Goal: Contribute content: Add original content to the website for others to see

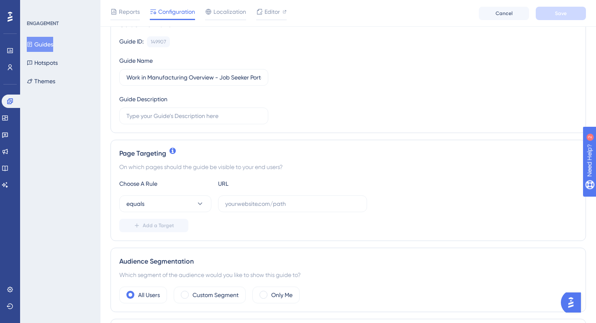
scroll to position [77, 0]
click at [531, 108] on div "Guide ID: 149907 Copy Guide Name Work in Manufacturing Overview - Job Seeker Po…" at bounding box center [348, 81] width 458 height 88
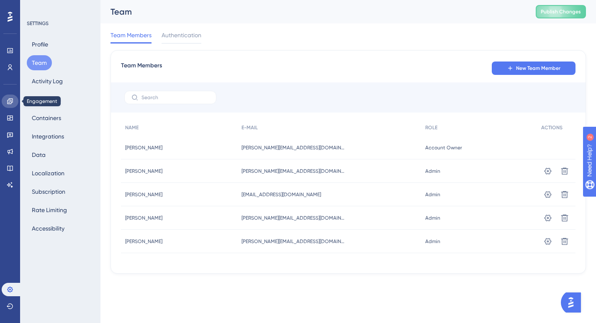
click at [9, 101] on icon at bounding box center [10, 101] width 7 height 7
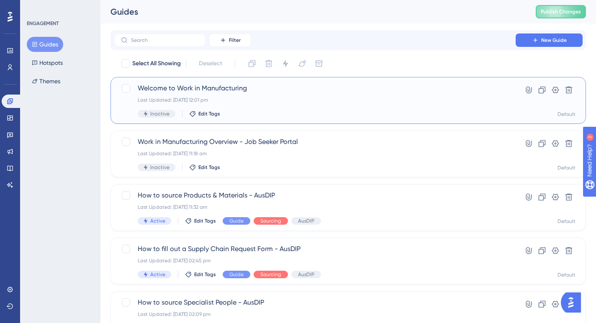
click at [258, 97] on div "Last Updated: 13 Aug 2025 12:01 pm" at bounding box center [315, 100] width 354 height 7
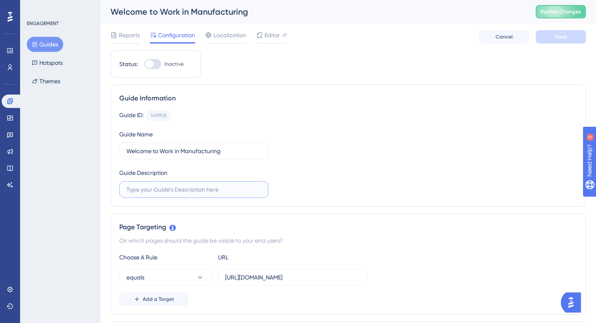
click at [195, 189] on input "text" at bounding box center [193, 189] width 135 height 9
click at [235, 153] on input "Welcome to Work in Manufacturing" at bounding box center [193, 151] width 135 height 9
type input "Welcome to Work in Manufacturing - Job Seeker"
click at [182, 189] on input "text" at bounding box center [193, 189] width 135 height 9
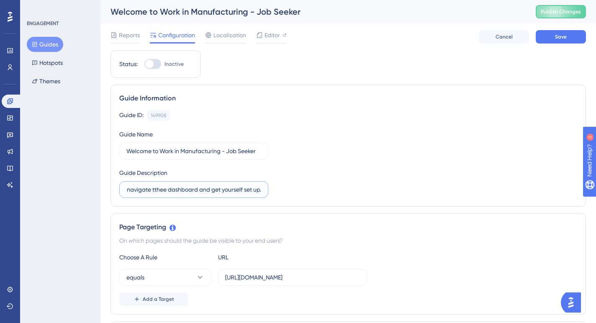
scroll to position [0, 209]
click at [156, 190] on input "This guide will walk you through the Work in Manufacturing Portal to help you n…" at bounding box center [193, 189] width 135 height 9
type input "This guide will walk you through the Work in Manufacturing Portal to help you n…"
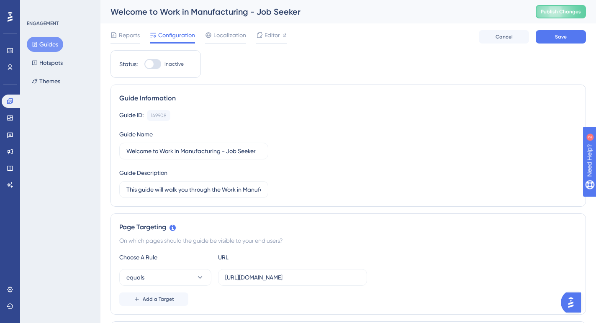
click at [282, 192] on div "Guide ID: 149908 Copy Guide Name Welcome to Work in Manufacturing - Job Seeker …" at bounding box center [348, 154] width 458 height 88
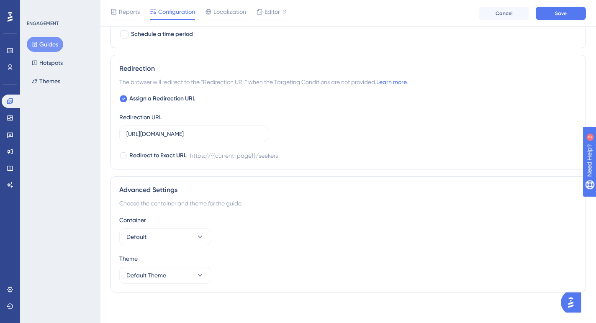
scroll to position [569, 0]
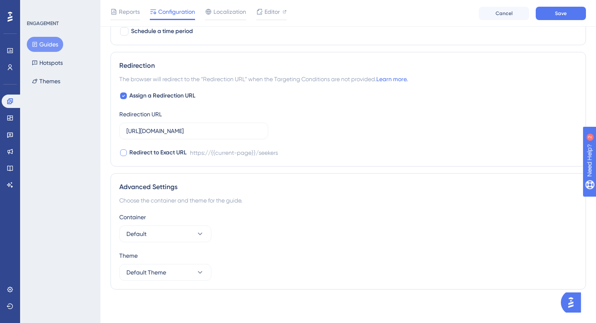
click at [122, 153] on div at bounding box center [123, 153] width 7 height 7
checkbox input "true"
click at [202, 234] on icon at bounding box center [200, 234] width 8 height 8
click at [167, 275] on div "MSQ MSQ" at bounding box center [166, 276] width 68 height 17
click at [200, 271] on icon at bounding box center [200, 272] width 8 height 8
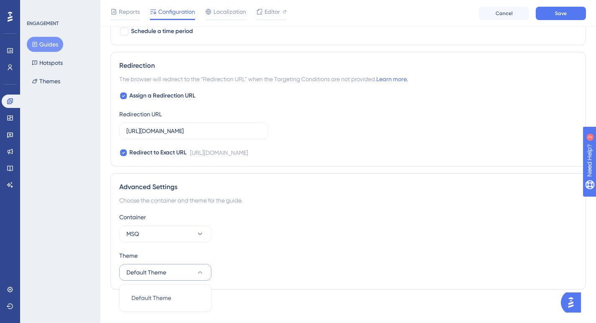
click at [181, 271] on button "Default Theme" at bounding box center [165, 272] width 92 height 17
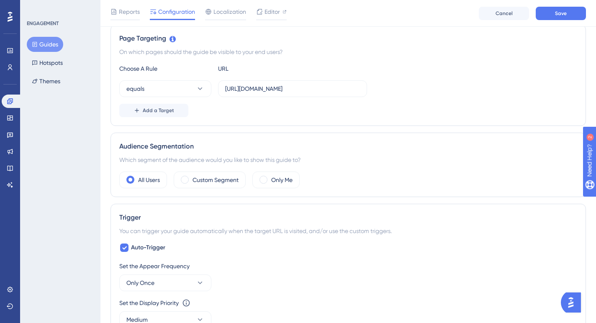
scroll to position [0, 0]
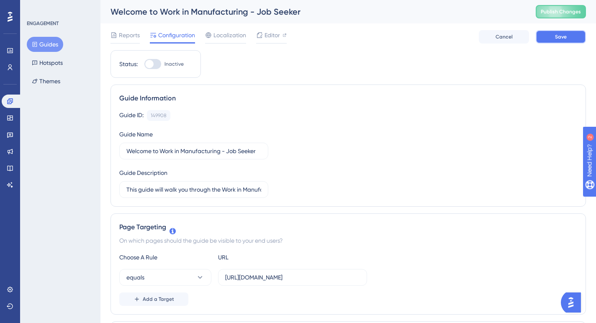
click at [565, 34] on span "Save" at bounding box center [561, 37] width 12 height 7
click at [271, 36] on span "Editor" at bounding box center [272, 35] width 15 height 10
click at [9, 116] on icon at bounding box center [9, 118] width 5 height 5
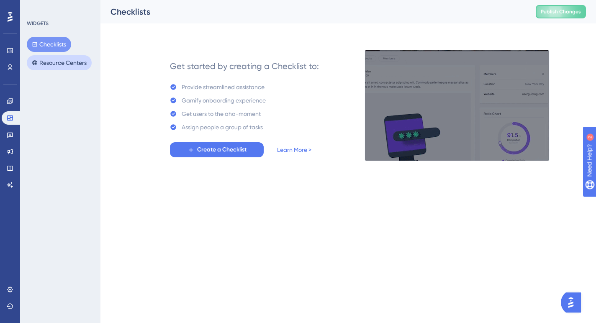
click at [50, 63] on button "Resource Centers" at bounding box center [59, 62] width 65 height 15
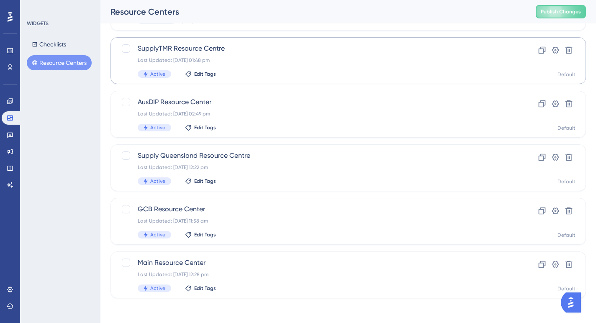
scroll to position [149, 0]
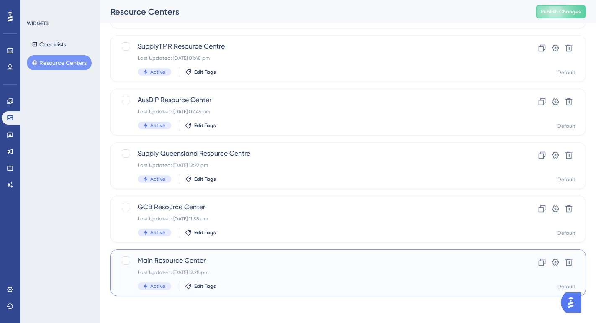
click at [276, 277] on div "Main Resource Center Last Updated: 21 Jun 2025 12:28 pm Active Edit Tags" at bounding box center [315, 273] width 354 height 34
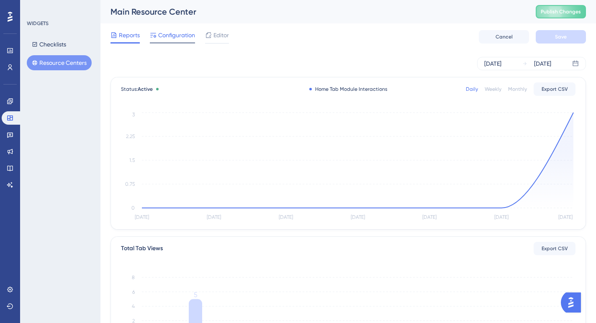
click at [173, 36] on span "Configuration" at bounding box center [176, 35] width 37 height 10
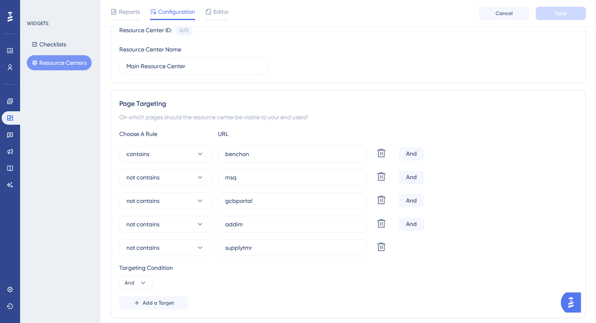
scroll to position [94, 0]
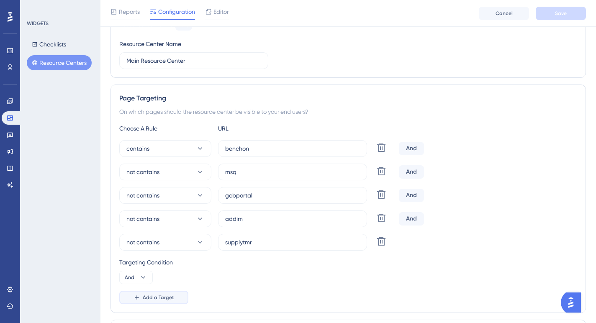
click at [153, 300] on span "Add a Target" at bounding box center [158, 297] width 31 height 7
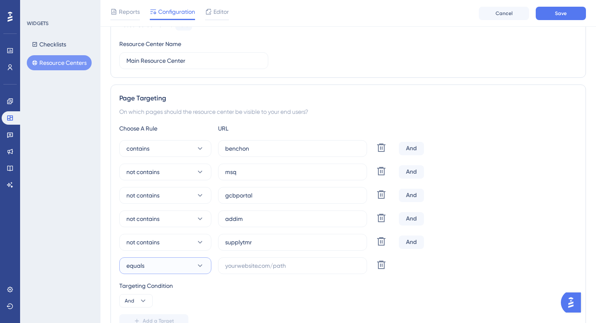
click at [203, 268] on icon at bounding box center [200, 266] width 8 height 8
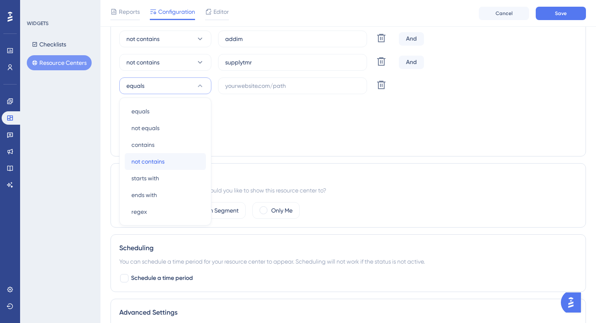
click at [159, 157] on span "not contains" at bounding box center [148, 162] width 33 height 10
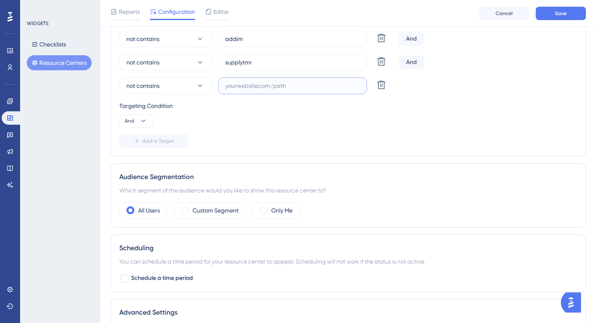
click at [245, 86] on input "text" at bounding box center [292, 85] width 135 height 9
type input "workinmanufacturing"
click at [292, 116] on div "Targeting Condition And" at bounding box center [348, 114] width 458 height 27
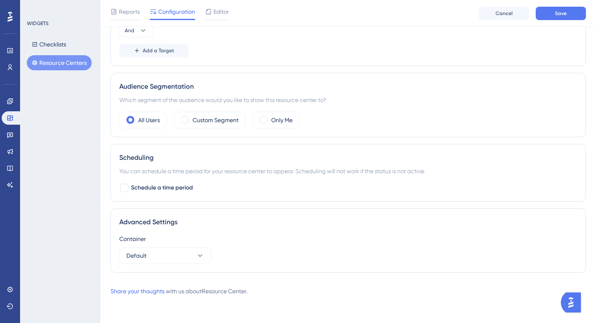
scroll to position [0, 0]
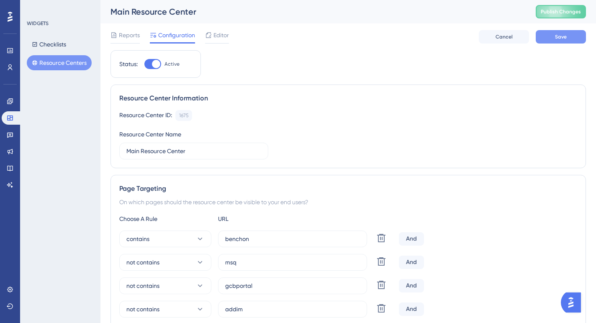
click at [565, 35] on span "Save" at bounding box center [561, 37] width 12 height 7
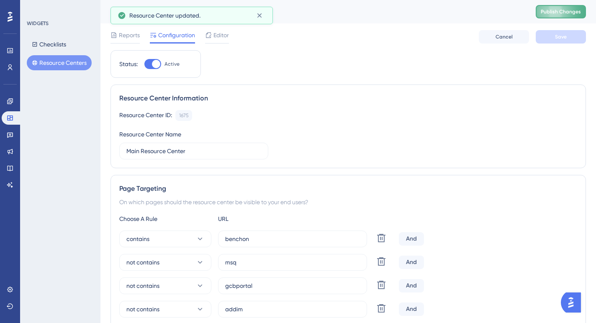
click at [561, 13] on span "Publish Changes" at bounding box center [561, 11] width 40 height 7
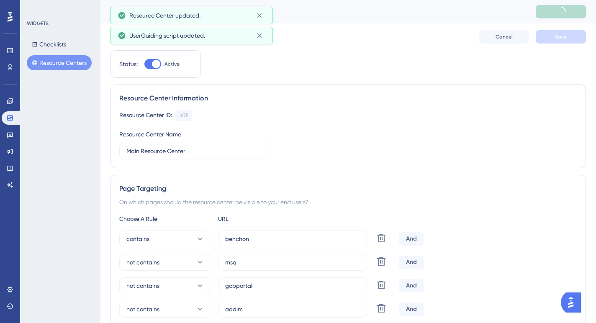
click at [57, 61] on button "Resource Centers" at bounding box center [59, 62] width 65 height 15
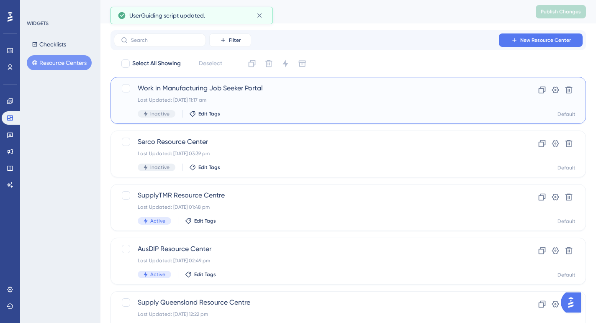
click at [243, 97] on div "Last Updated: 13 Aug 2025 11:17 am" at bounding box center [315, 100] width 354 height 7
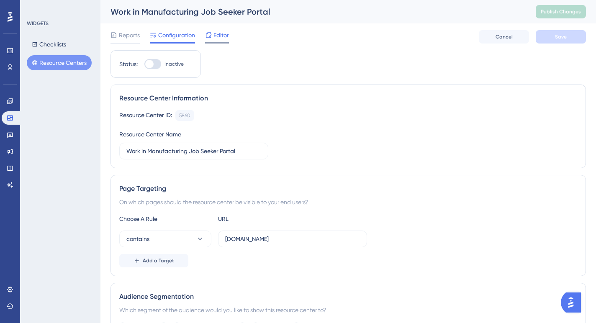
click at [217, 34] on span "Editor" at bounding box center [221, 35] width 15 height 10
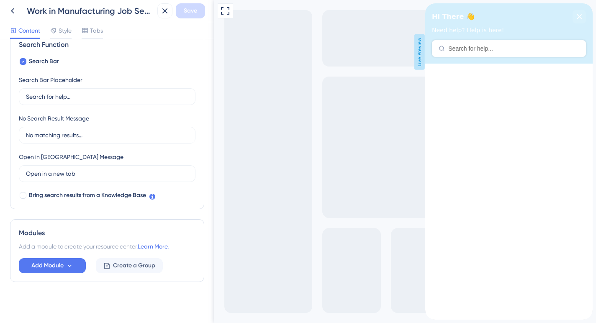
scroll to position [134, 0]
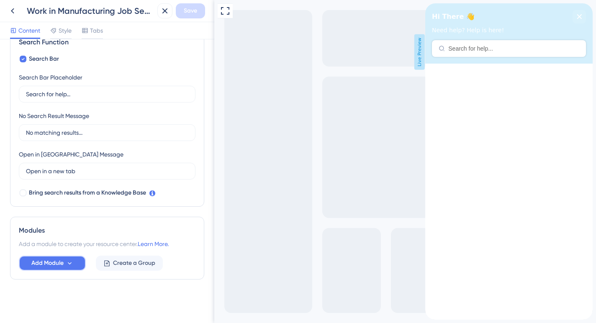
click at [71, 266] on icon at bounding box center [69, 263] width 7 height 7
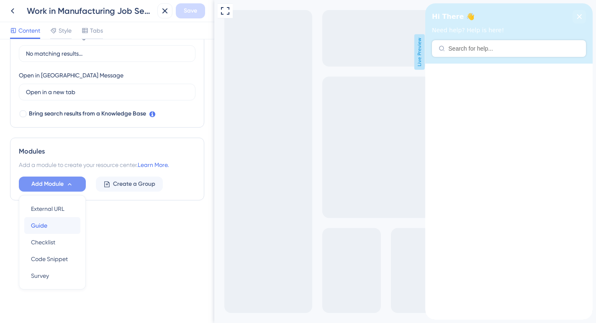
click at [58, 225] on div "Guide Guide" at bounding box center [52, 225] width 43 height 17
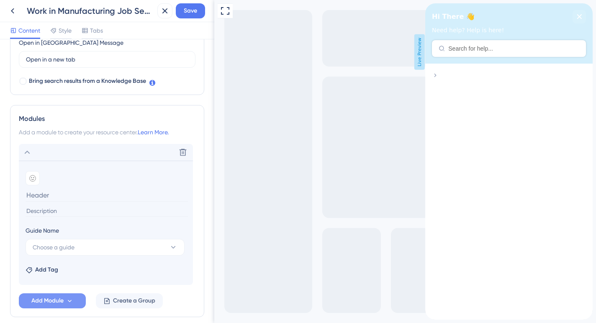
scroll to position [249, 0]
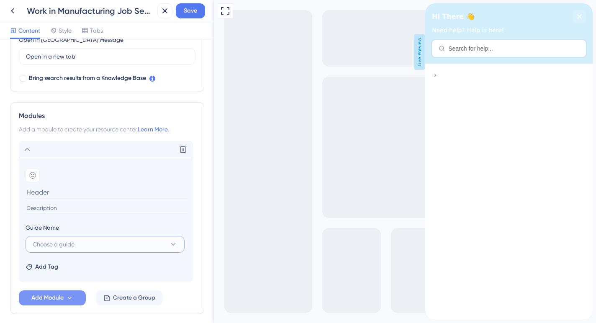
click at [173, 244] on icon at bounding box center [173, 244] width 8 height 8
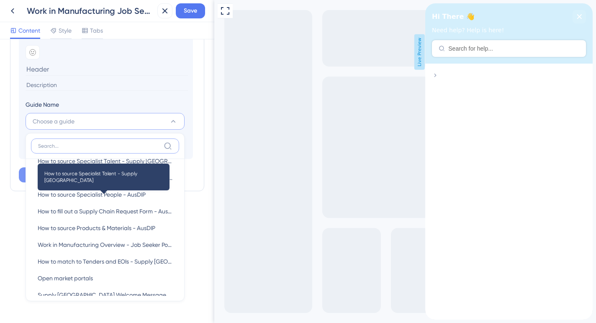
scroll to position [467, 0]
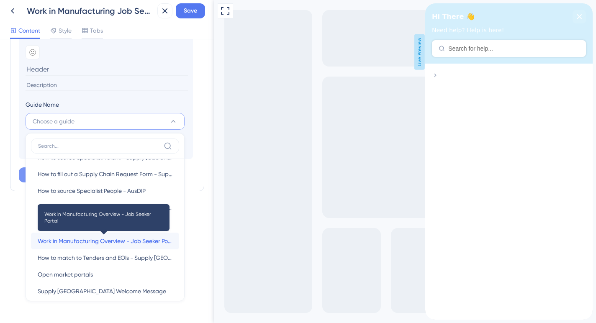
click at [129, 240] on span "Work in Manufacturing Overview - Job Seeker Portal" at bounding box center [105, 241] width 135 height 10
type input "Work in Manufacturing Overview - Job Seeker Portal"
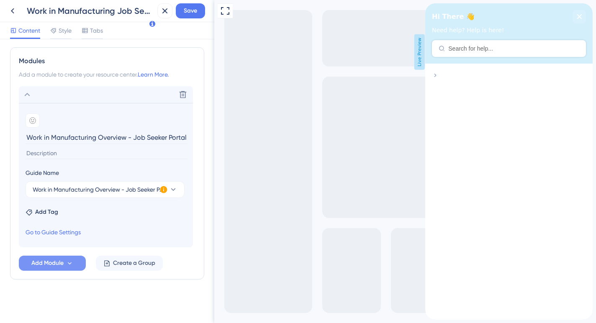
scroll to position [304, 0]
click at [44, 210] on span "Add Tag" at bounding box center [46, 212] width 23 height 10
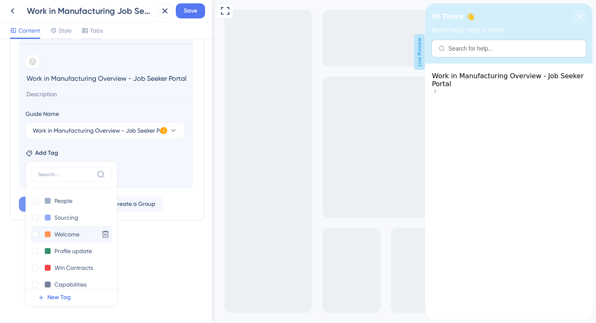
scroll to position [18, 0]
click at [37, 235] on div at bounding box center [35, 233] width 7 height 7
checkbox input "true"
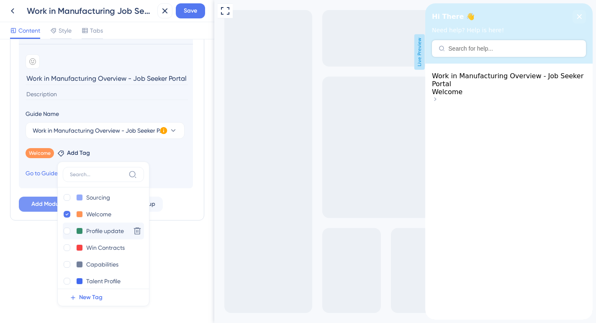
scroll to position [43, 0]
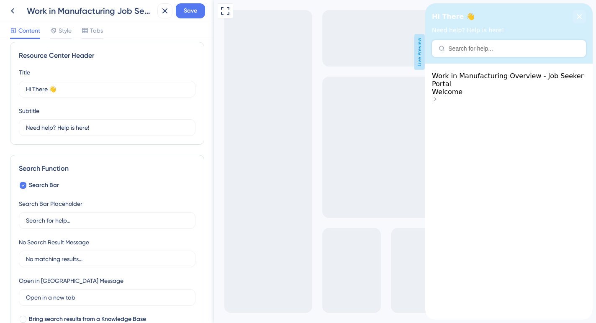
scroll to position [0, 0]
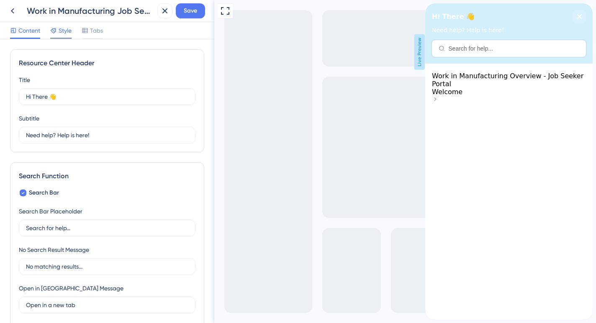
click at [58, 34] on div "Style" at bounding box center [60, 31] width 21 height 10
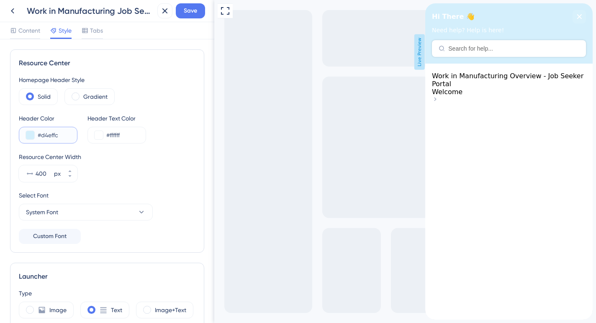
drag, startPoint x: 62, startPoint y: 135, endPoint x: 42, endPoint y: 135, distance: 19.7
click at [42, 135] on input "#d4effc" at bounding box center [54, 135] width 33 height 10
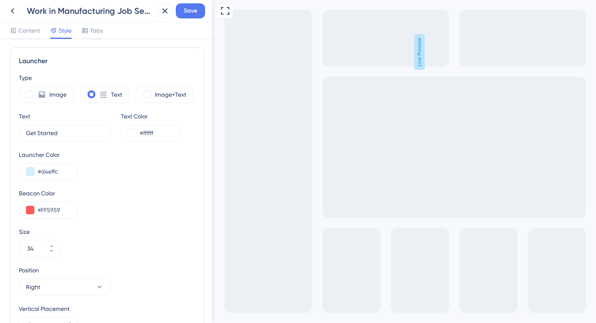
scroll to position [219, 0]
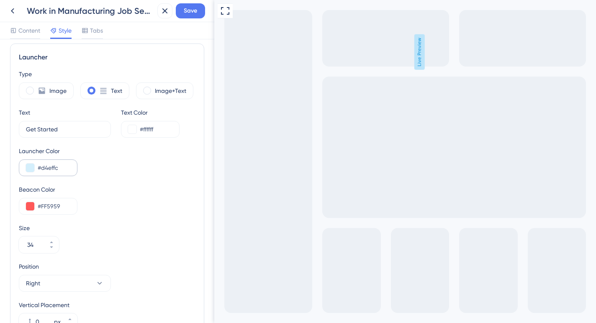
type input "#282A76"
click at [60, 167] on input "#d4effc" at bounding box center [54, 168] width 33 height 10
drag, startPoint x: 65, startPoint y: 168, endPoint x: 43, endPoint y: 168, distance: 21.8
click at [43, 168] on input "#d4effc" at bounding box center [54, 168] width 33 height 10
type input "#282A76"
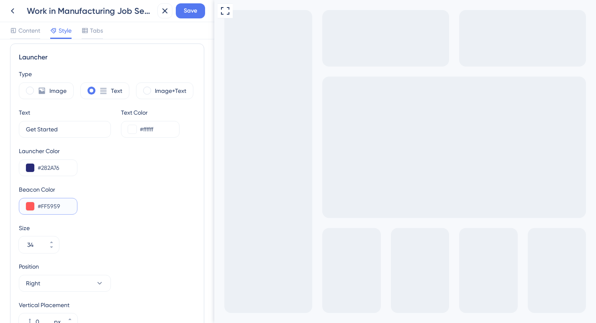
click at [65, 207] on input "#FF5959" at bounding box center [54, 206] width 33 height 10
click at [130, 243] on div "Size 34" at bounding box center [107, 238] width 177 height 30
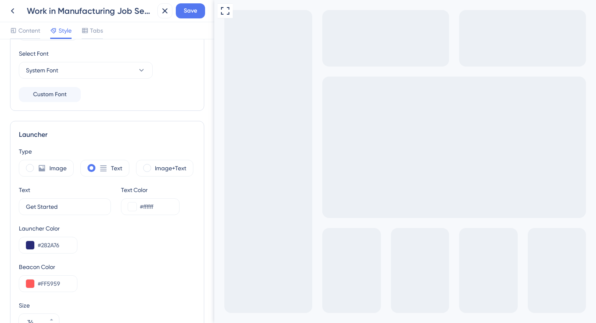
scroll to position [0, 0]
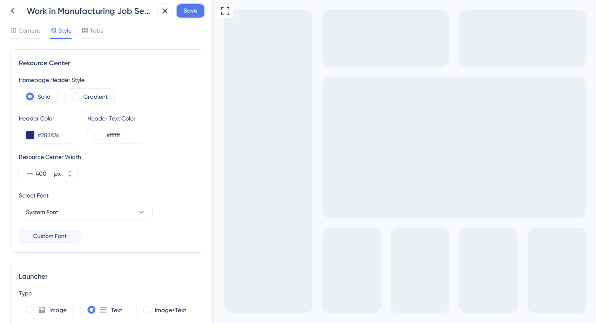
click at [194, 10] on span "Save" at bounding box center [190, 11] width 13 height 10
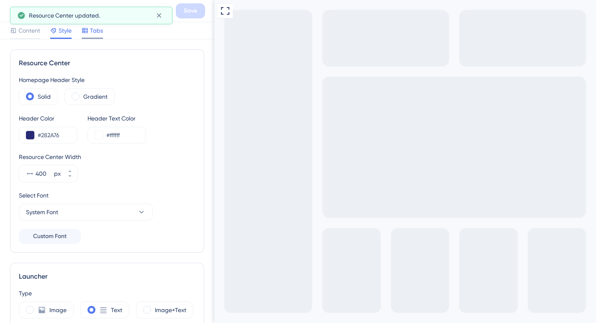
click at [94, 32] on span "Tabs" at bounding box center [96, 31] width 13 height 10
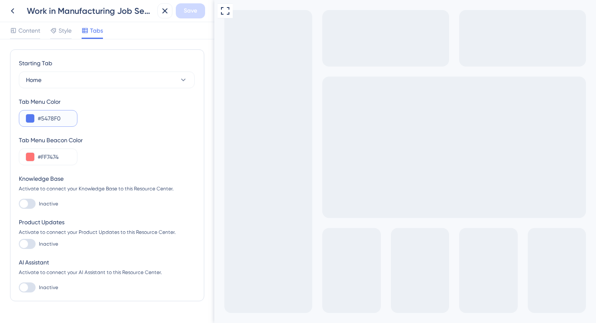
drag, startPoint x: 66, startPoint y: 120, endPoint x: 42, endPoint y: 118, distance: 23.5
click at [42, 118] on input "#5478F0" at bounding box center [54, 119] width 33 height 10
type input "#282A76"
click at [112, 144] on div "Tab Menu Beacon Color" at bounding box center [107, 140] width 177 height 10
click at [193, 9] on span "Save" at bounding box center [190, 11] width 13 height 10
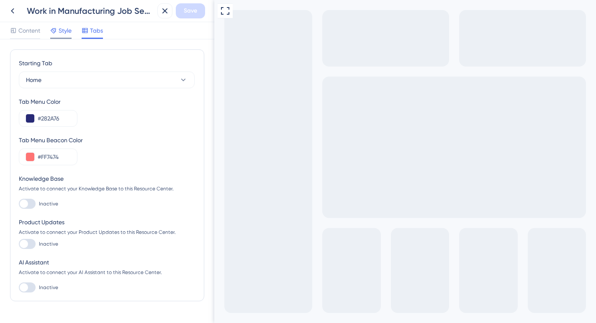
click at [62, 32] on span "Style" at bounding box center [65, 31] width 13 height 10
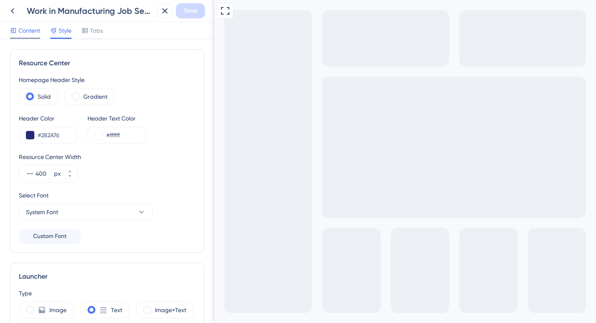
click at [26, 34] on span "Content" at bounding box center [29, 31] width 22 height 10
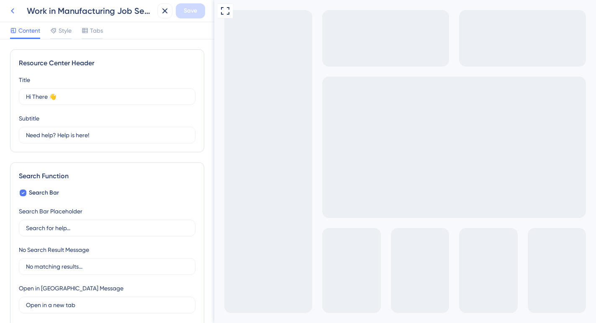
click at [10, 12] on icon at bounding box center [13, 11] width 10 height 10
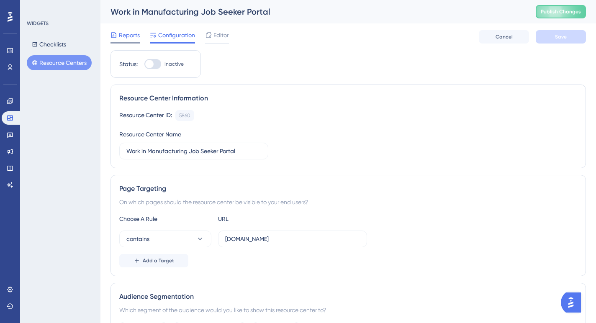
click at [125, 37] on span "Reports" at bounding box center [129, 35] width 21 height 10
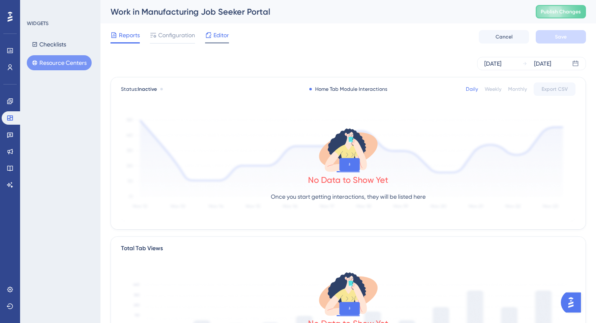
click at [214, 37] on span "Editor" at bounding box center [221, 35] width 15 height 10
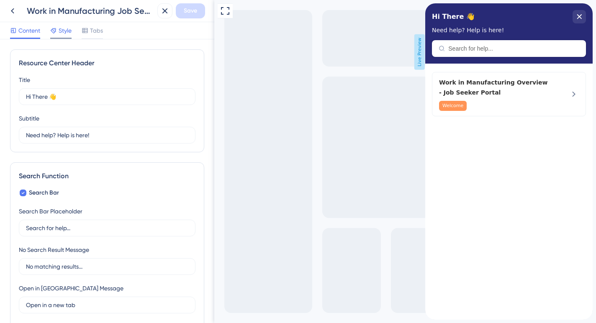
click at [59, 32] on span "Style" at bounding box center [65, 31] width 13 height 10
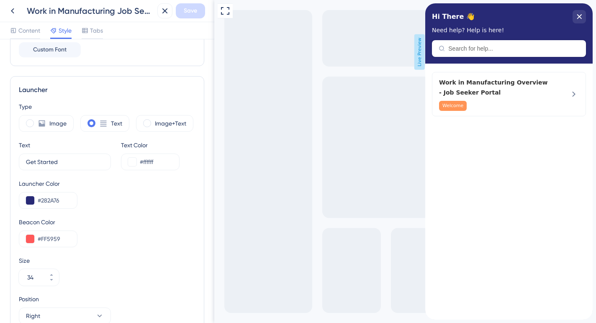
scroll to position [187, 0]
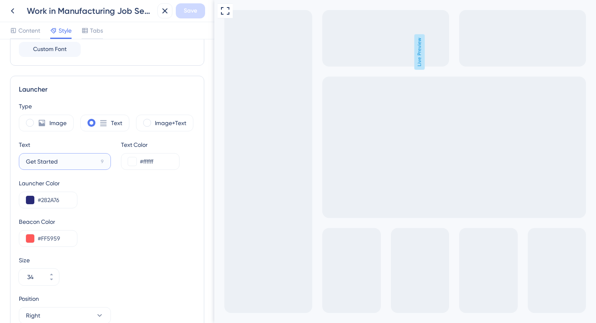
drag, startPoint x: 67, startPoint y: 162, endPoint x: 21, endPoint y: 163, distance: 45.7
click at [21, 163] on label "Get Started 9" at bounding box center [65, 161] width 92 height 17
type input "Guides and Tutorials"
click at [191, 10] on span "Save" at bounding box center [190, 11] width 13 height 10
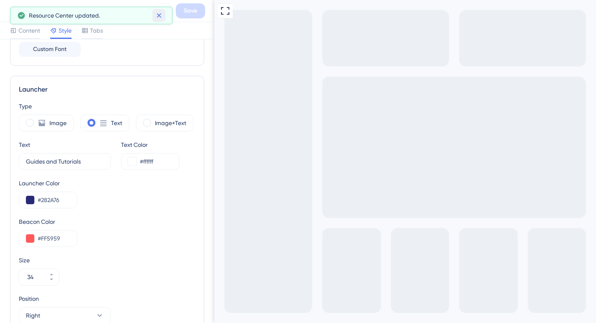
click at [157, 15] on icon at bounding box center [159, 15] width 8 height 8
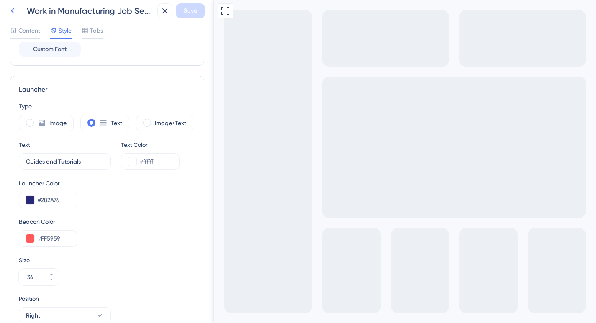
click at [15, 7] on icon at bounding box center [13, 11] width 10 height 10
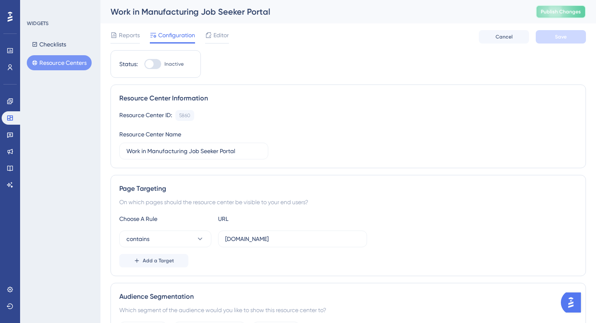
click at [571, 13] on button "Publish Changes" at bounding box center [561, 11] width 50 height 13
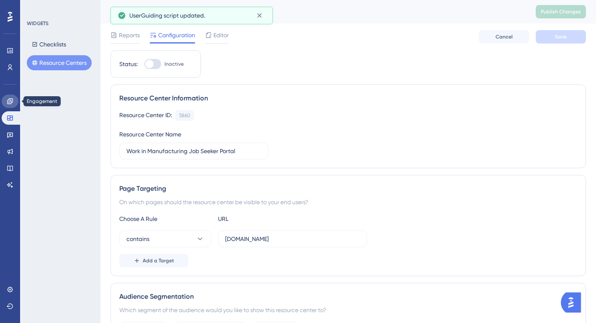
click at [9, 101] on icon at bounding box center [10, 101] width 7 height 7
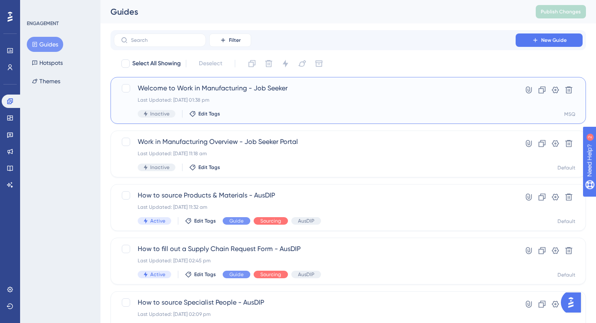
click at [318, 110] on div "Inactive Edit Tags" at bounding box center [315, 114] width 354 height 8
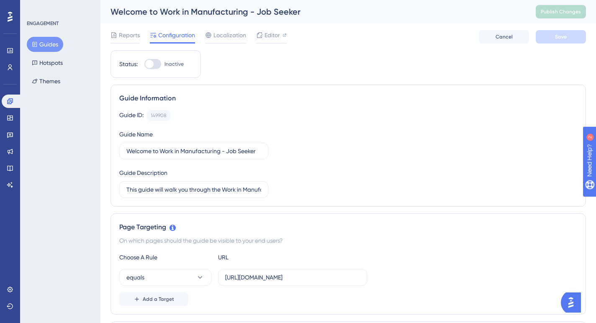
click at [159, 63] on div at bounding box center [152, 64] width 17 height 10
click at [144, 64] on input "Inactive" at bounding box center [144, 64] width 0 height 0
checkbox input "false"
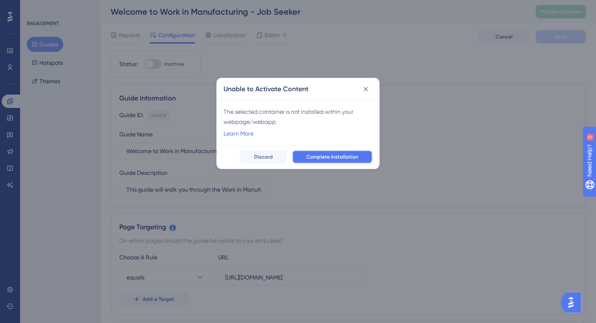
click at [333, 157] on span "Complete Installation" at bounding box center [333, 157] width 52 height 7
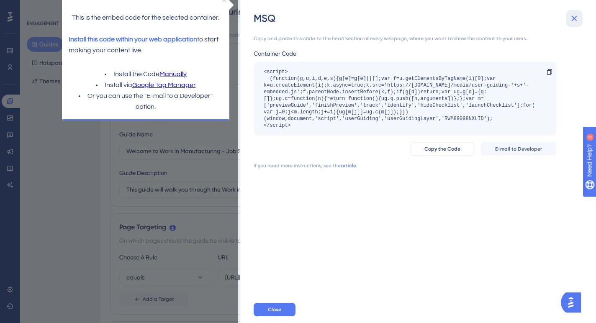
click at [578, 18] on icon at bounding box center [575, 18] width 10 height 10
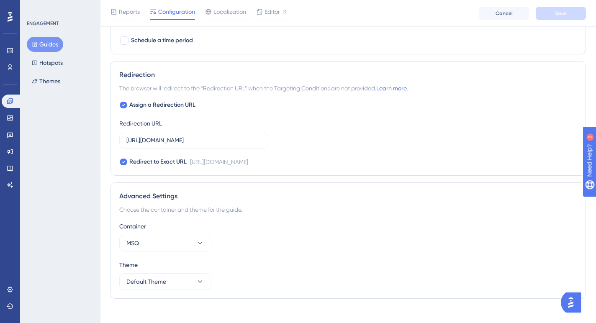
scroll to position [569, 0]
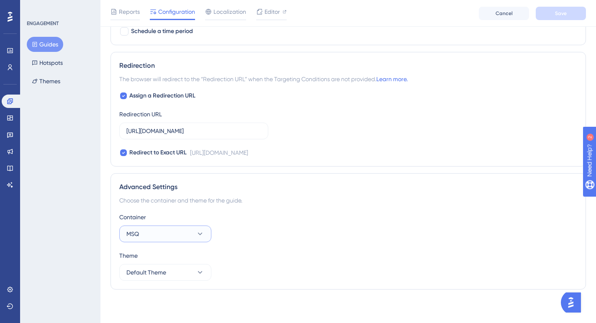
click at [201, 232] on icon at bounding box center [200, 234] width 8 height 8
click at [155, 294] on div "Default Default" at bounding box center [166, 293] width 68 height 17
click at [568, 8] on button "Save" at bounding box center [561, 13] width 50 height 13
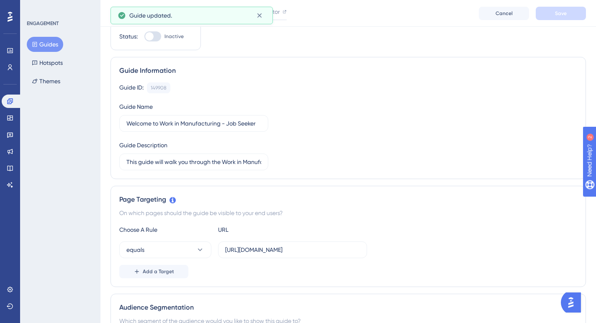
scroll to position [0, 0]
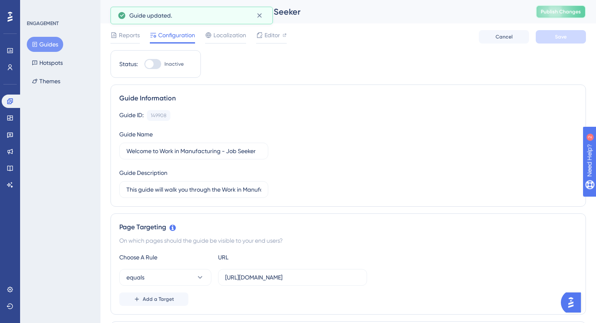
click at [561, 9] on span "Publish Changes" at bounding box center [561, 11] width 40 height 7
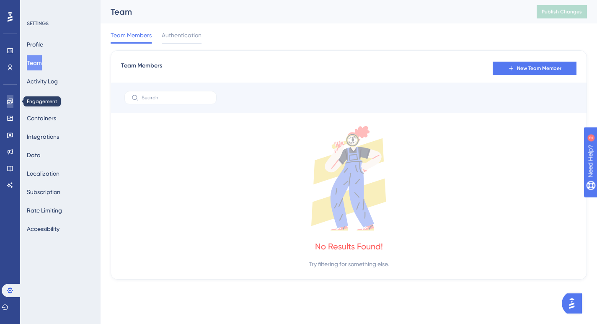
click at [8, 101] on icon at bounding box center [9, 100] width 5 height 5
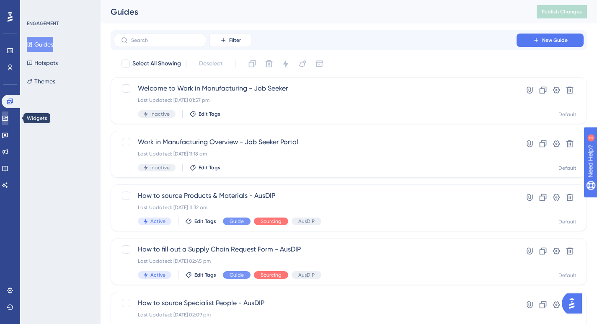
click at [8, 117] on icon at bounding box center [4, 118] width 5 height 5
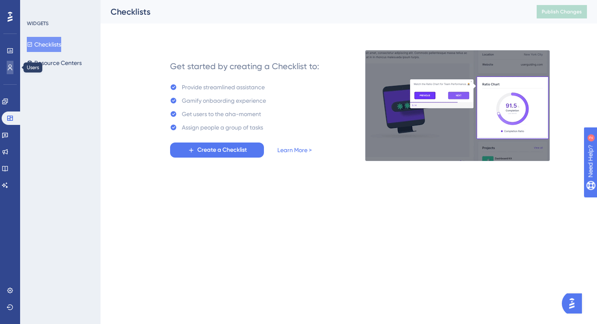
click at [8, 68] on icon at bounding box center [10, 67] width 7 height 7
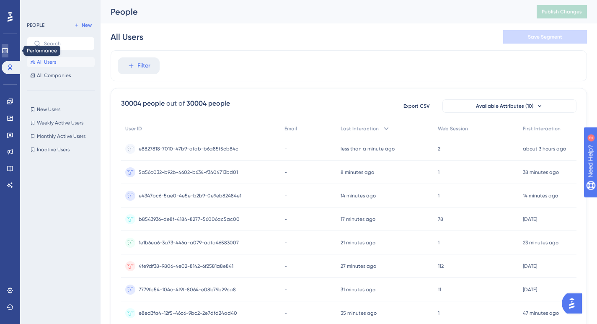
click at [8, 48] on icon at bounding box center [4, 50] width 5 height 5
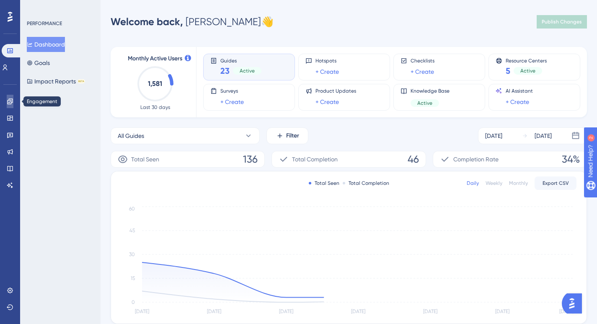
click at [10, 100] on icon at bounding box center [9, 100] width 5 height 5
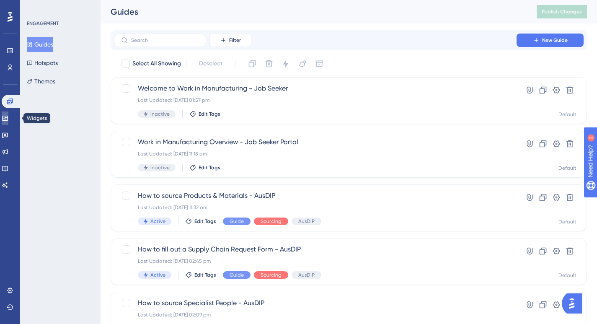
click at [8, 121] on icon at bounding box center [5, 118] width 7 height 7
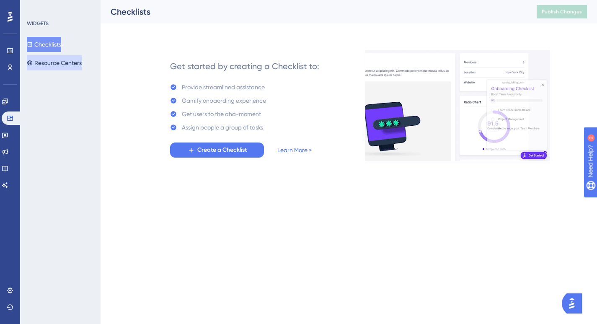
click at [57, 67] on button "Resource Centers" at bounding box center [54, 62] width 55 height 15
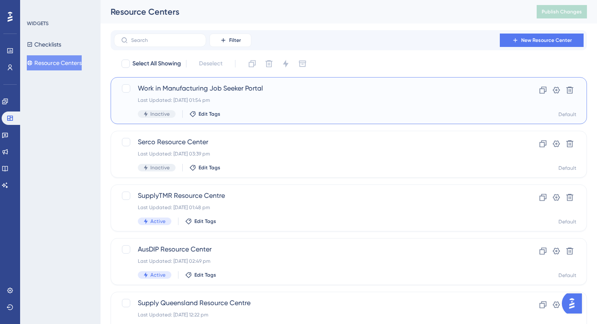
click at [312, 103] on div "Last Updated: 13 Aug 2025 01:54 pm" at bounding box center [315, 100] width 355 height 7
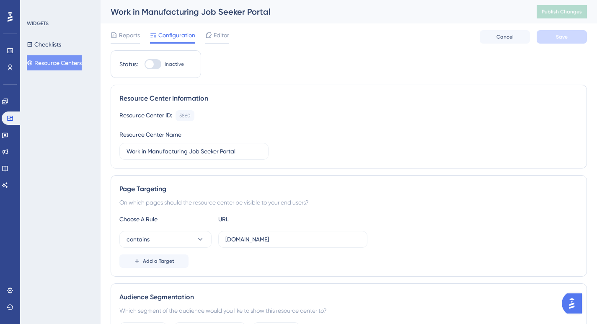
click at [159, 63] on div at bounding box center [152, 64] width 17 height 10
click at [144, 64] on input "Inactive" at bounding box center [144, 64] width 0 height 0
checkbox input "true"
click at [554, 34] on button "Save" at bounding box center [562, 36] width 50 height 13
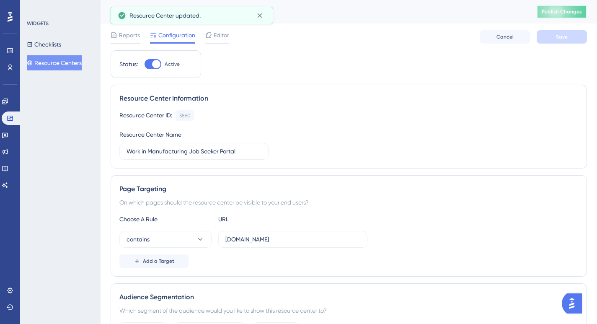
click at [557, 13] on span "Publish Changes" at bounding box center [562, 11] width 40 height 7
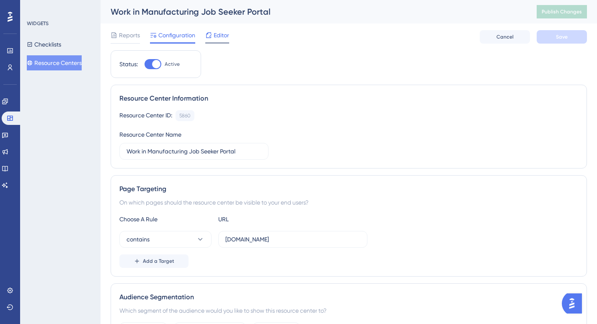
click at [222, 34] on span "Editor" at bounding box center [221, 35] width 15 height 10
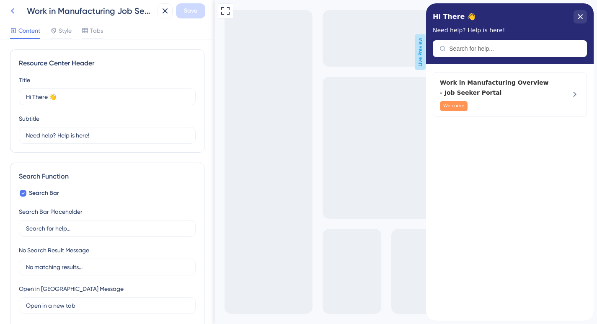
click at [12, 10] on icon at bounding box center [12, 10] width 3 height 5
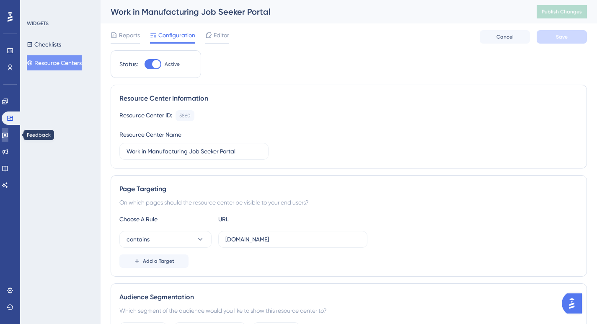
click at [8, 130] on link at bounding box center [5, 134] width 7 height 13
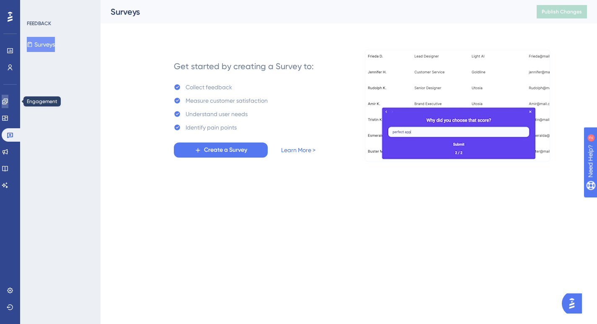
click at [8, 101] on icon at bounding box center [5, 101] width 7 height 7
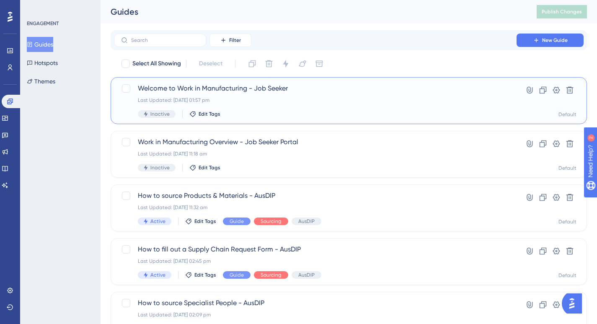
click at [318, 99] on div "Last Updated: 13 Aug 2025 01:57 pm" at bounding box center [315, 100] width 355 height 7
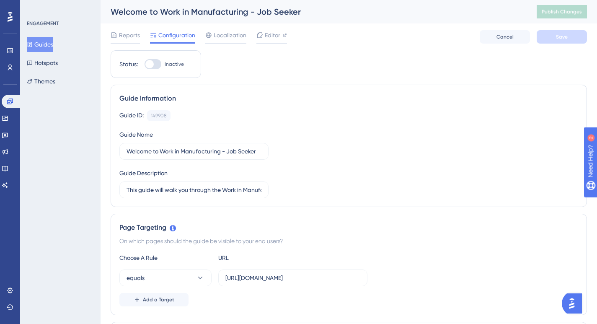
click at [155, 61] on div at bounding box center [152, 64] width 17 height 10
click at [144, 64] on input "Inactive" at bounding box center [144, 64] width 0 height 0
checkbox input "true"
click at [551, 36] on button "Save" at bounding box center [562, 36] width 50 height 13
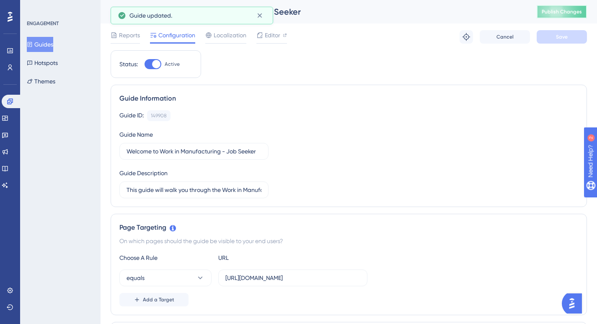
click at [563, 13] on span "Publish Changes" at bounding box center [562, 11] width 40 height 7
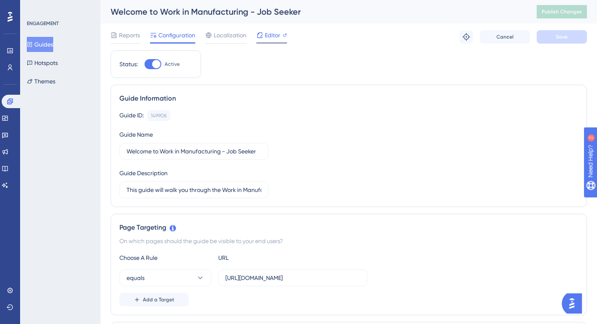
click at [275, 35] on span "Editor" at bounding box center [272, 35] width 15 height 10
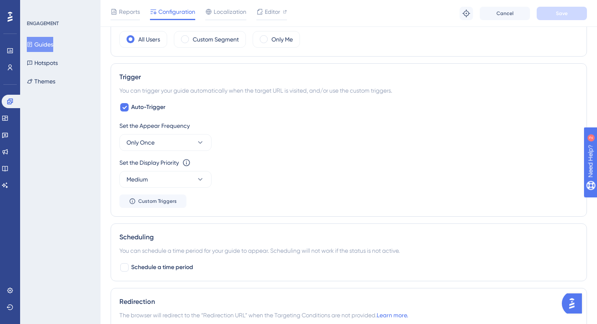
scroll to position [568, 0]
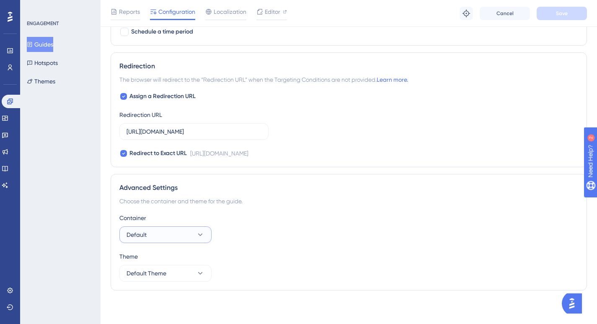
click at [201, 235] on icon at bounding box center [200, 234] width 8 height 8
click at [264, 247] on div "Container Default Demo Demo MSQ MSQ Default Default Theme Default Theme" at bounding box center [348, 247] width 459 height 69
click at [53, 77] on button "Themes" at bounding box center [41, 81] width 28 height 15
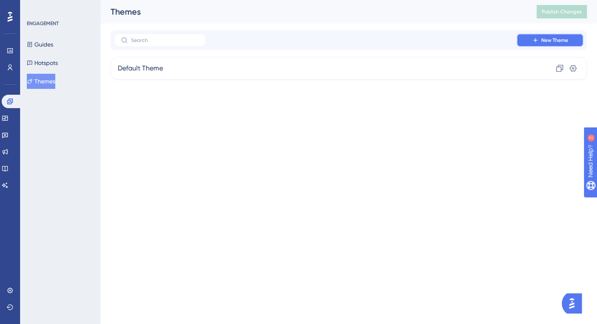
click at [540, 40] on button "New Theme" at bounding box center [549, 40] width 67 height 13
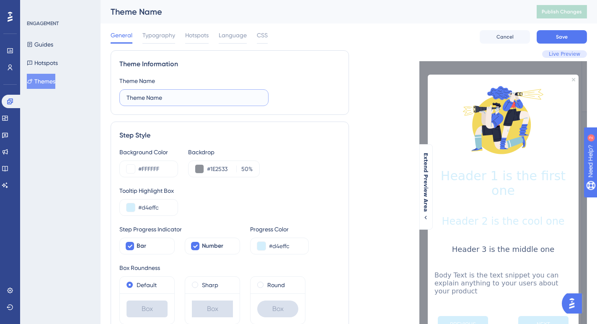
click at [176, 98] on input "Theme Name" at bounding box center [193, 97] width 135 height 9
drag, startPoint x: 176, startPoint y: 98, endPoint x: 121, endPoint y: 96, distance: 55.3
click at [121, 96] on label "Theme Name" at bounding box center [193, 97] width 149 height 17
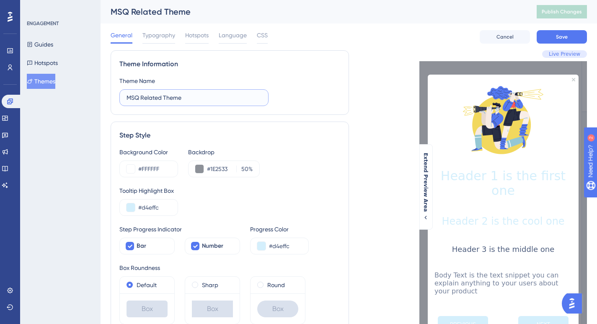
type input "MSQ Related Theme"
click at [264, 142] on div "Step Style Background Color #FFFFFF Backdrop #1E2533 50 % Tooltip Highlight Box…" at bounding box center [230, 227] width 238 height 212
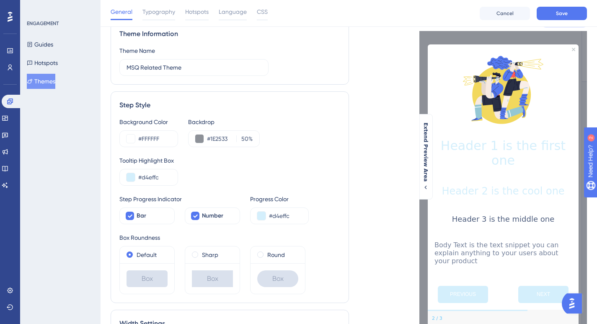
scroll to position [37, 0]
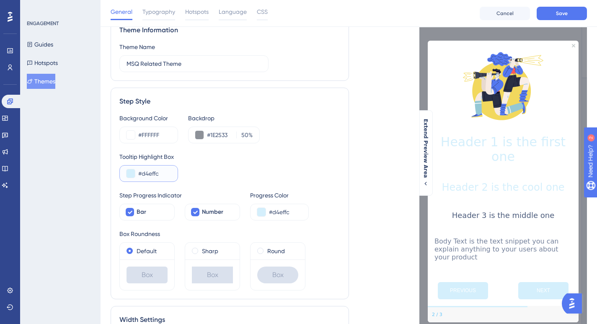
click at [163, 173] on input "#d4effc" at bounding box center [154, 173] width 33 height 10
drag, startPoint x: 162, startPoint y: 173, endPoint x: 142, endPoint y: 173, distance: 20.1
click at [142, 173] on input "#d4effc" at bounding box center [154, 173] width 33 height 10
type input "#282A76"
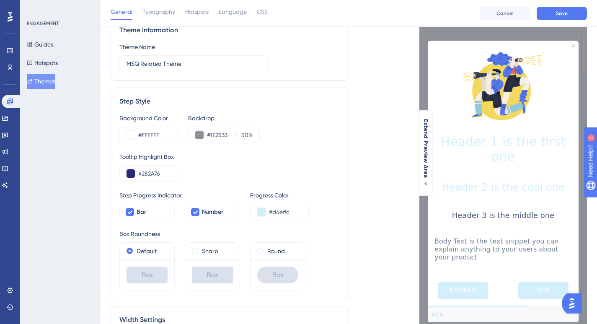
click at [235, 181] on div "Tooltip Highlight Box #282A76" at bounding box center [229, 167] width 221 height 30
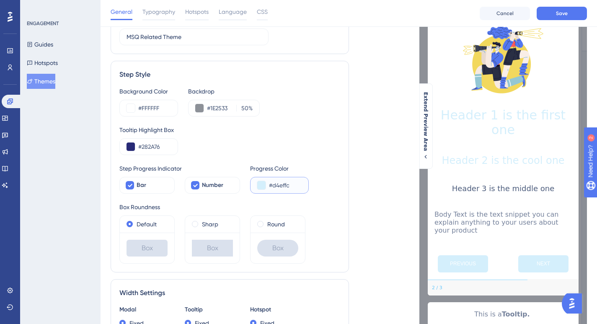
drag, startPoint x: 293, startPoint y: 185, endPoint x: 273, endPoint y: 185, distance: 19.7
click at [273, 185] on input "#d4effc" at bounding box center [285, 185] width 33 height 10
type input "#282A76"
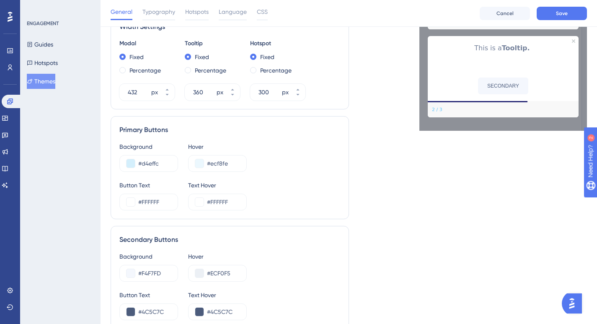
scroll to position [331, 0]
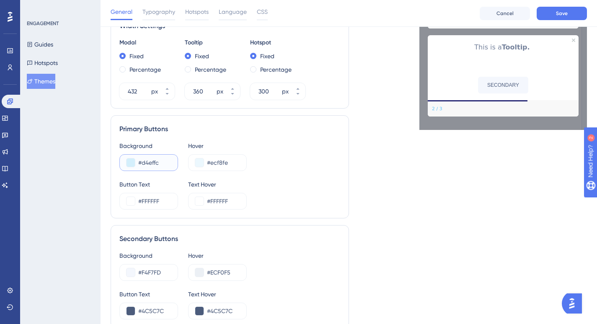
click at [164, 162] on input "#d4effc" at bounding box center [154, 162] width 33 height 10
type input "#282A76"
click at [230, 162] on input "#ecf8fe" at bounding box center [223, 162] width 33 height 10
drag, startPoint x: 230, startPoint y: 162, endPoint x: 211, endPoint y: 163, distance: 18.9
click at [211, 163] on input "#ecf8fe" at bounding box center [223, 162] width 33 height 10
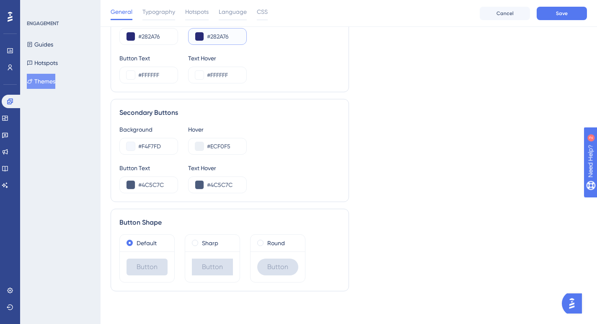
scroll to position [458, 0]
type input "#282A76"
click at [559, 11] on span "Save" at bounding box center [562, 13] width 12 height 7
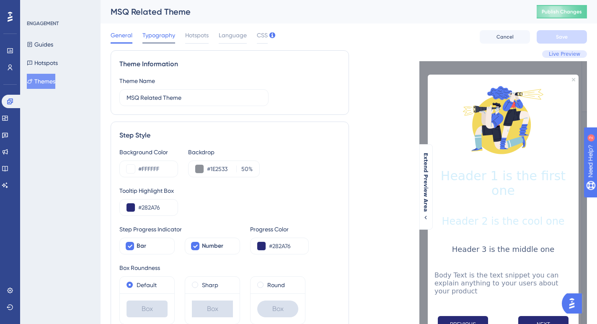
click at [157, 35] on span "Typography" at bounding box center [158, 35] width 33 height 10
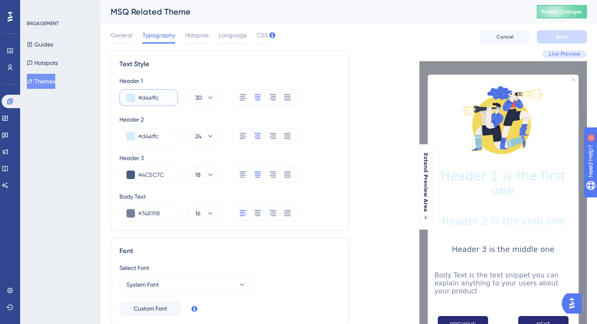
drag, startPoint x: 161, startPoint y: 95, endPoint x: 142, endPoint y: 99, distance: 19.6
click at [142, 99] on input "#d4effc" at bounding box center [154, 98] width 33 height 10
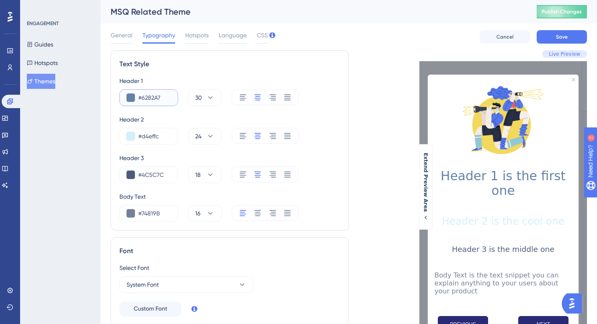
click at [142, 99] on input "#6282A7" at bounding box center [154, 98] width 33 height 10
click at [159, 98] on input "#282A7" at bounding box center [154, 98] width 33 height 10
type input "#282A76"
click at [157, 136] on input "#d4effc" at bounding box center [154, 136] width 33 height 10
click at [159, 136] on input "#d4effc" at bounding box center [154, 136] width 33 height 10
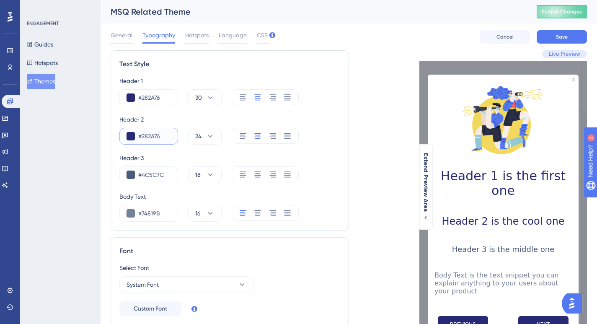
type input "#282A76"
click at [374, 157] on div "Live Preview Header 1 is the first one Header 2 is the cool one Header 3 is the…" at bounding box center [468, 253] width 238 height 407
click at [571, 35] on button "Save" at bounding box center [562, 36] width 50 height 13
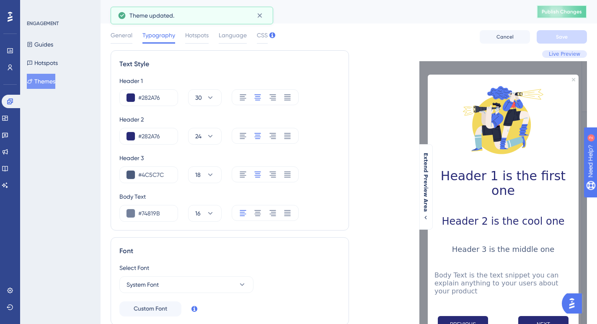
click at [559, 12] on button "Publish Changes" at bounding box center [562, 11] width 50 height 13
click at [50, 46] on button "Guides" at bounding box center [40, 44] width 26 height 15
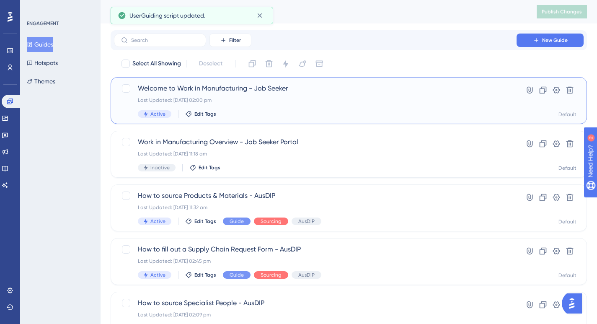
click at [290, 102] on div "Last Updated: 13 Aug 2025 02:00 pm" at bounding box center [315, 100] width 355 height 7
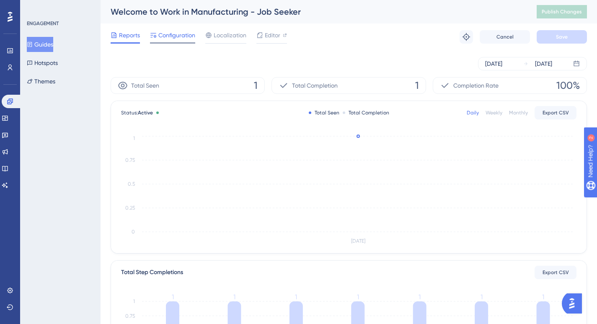
click at [178, 37] on span "Configuration" at bounding box center [176, 35] width 37 height 10
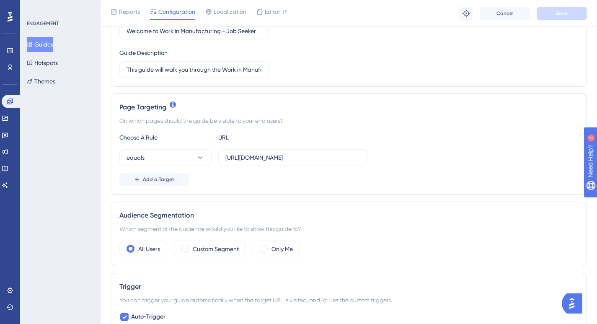
scroll to position [568, 0]
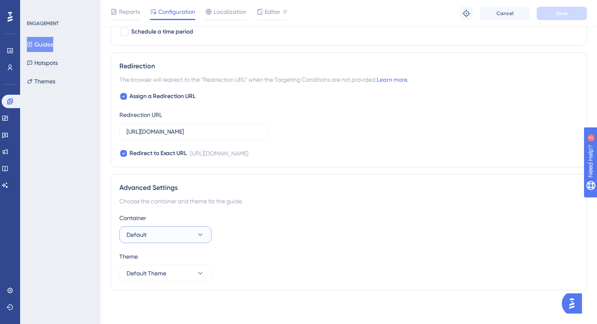
click at [200, 232] on icon at bounding box center [200, 234] width 8 height 8
click at [254, 250] on div "Container Default Demo Demo MSQ MSQ Default Default Theme Default Theme" at bounding box center [348, 247] width 459 height 69
click at [199, 271] on icon at bounding box center [200, 273] width 8 height 8
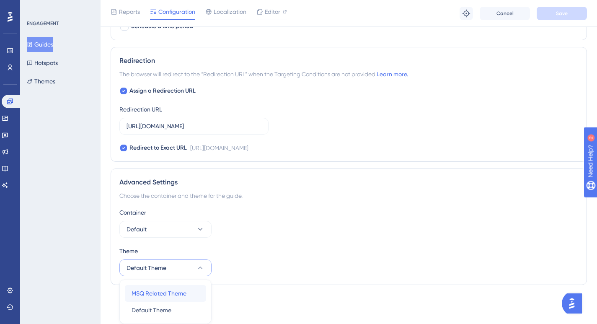
click at [173, 295] on span "MSQ Related Theme" at bounding box center [159, 293] width 55 height 10
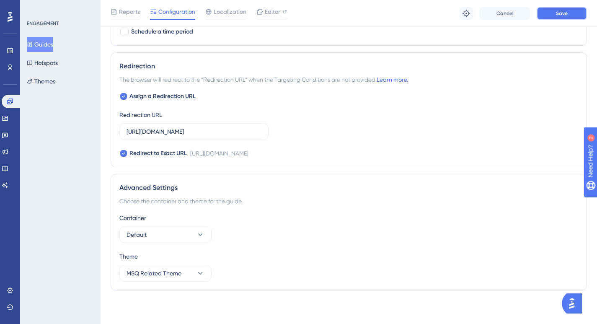
click at [568, 12] on button "Save" at bounding box center [562, 13] width 50 height 13
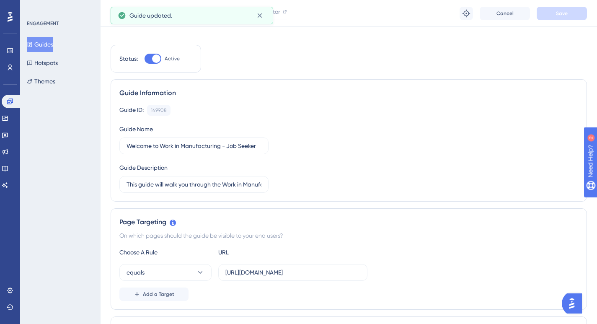
scroll to position [0, 0]
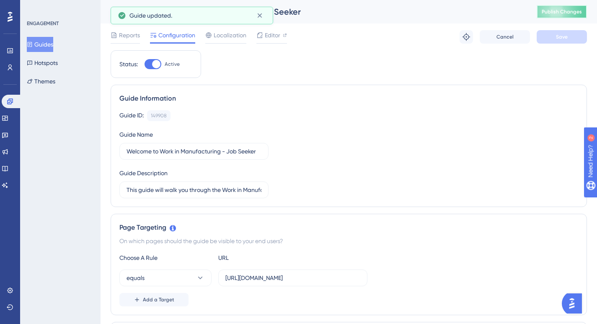
click at [573, 6] on button "Publish Changes" at bounding box center [562, 11] width 50 height 13
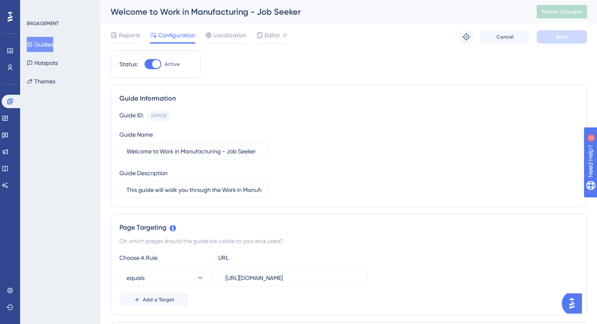
click at [297, 91] on div "Guide Information Guide ID: 149908 Copy Guide Name Welcome to Work in Manufactu…" at bounding box center [349, 146] width 476 height 122
click at [8, 115] on icon at bounding box center [5, 118] width 7 height 7
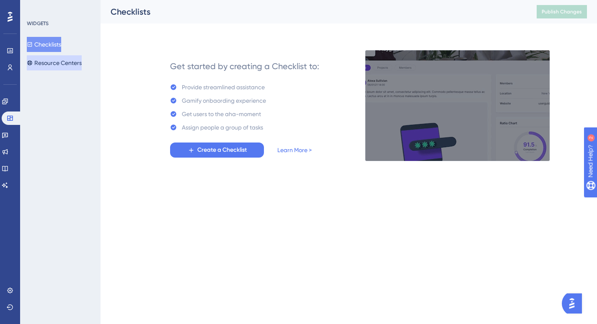
click at [50, 63] on button "Resource Centers" at bounding box center [54, 62] width 55 height 15
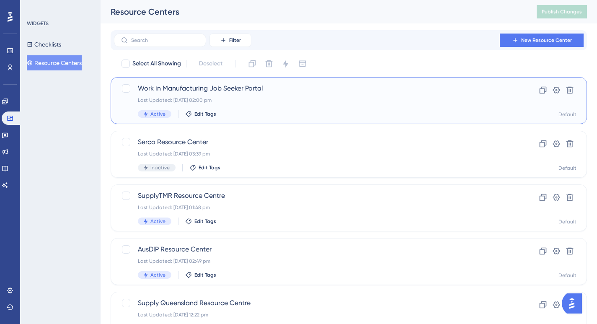
click at [277, 103] on div "Work in Manufacturing Job Seeker Portal Last Updated: 13 Aug 2025 02:00 pm Acti…" at bounding box center [315, 100] width 355 height 34
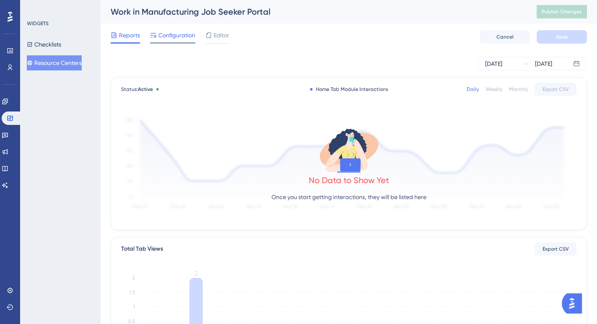
click at [168, 40] on div "Configuration" at bounding box center [172, 36] width 45 height 13
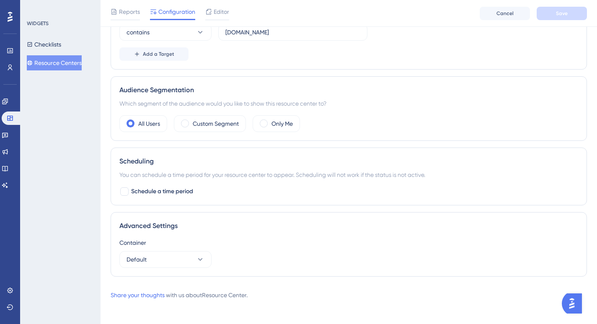
scroll to position [213, 0]
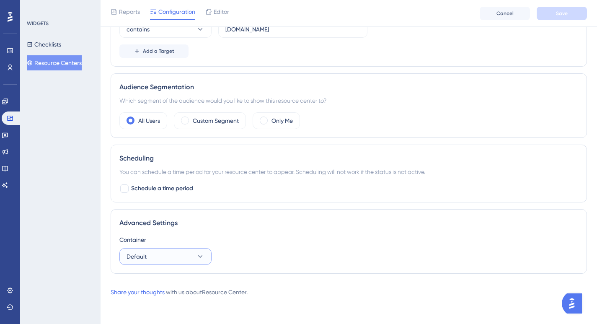
click at [203, 251] on button "Default" at bounding box center [165, 256] width 92 height 17
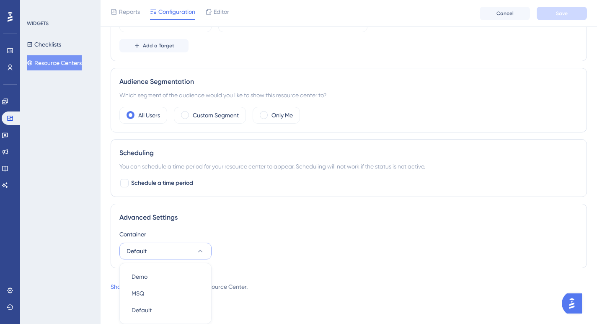
click at [203, 251] on icon at bounding box center [200, 251] width 8 height 8
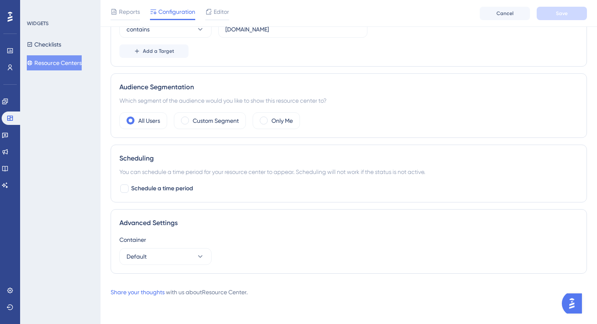
scroll to position [0, 0]
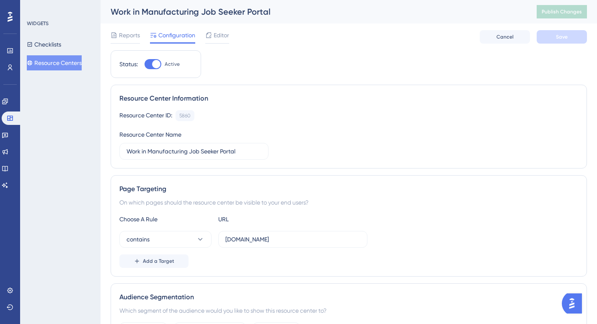
click at [323, 81] on div "Status: Active Resource Center Information Resource Center ID: 5860 Copy Resour…" at bounding box center [349, 270] width 476 height 440
click at [218, 36] on span "Editor" at bounding box center [221, 35] width 15 height 10
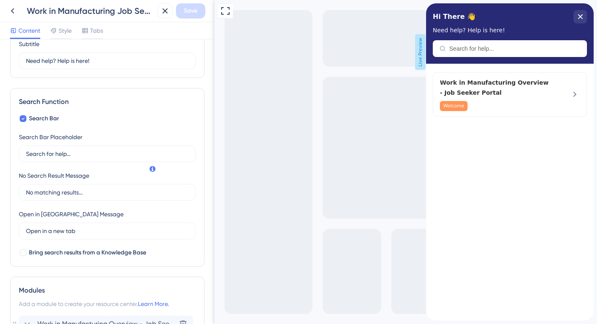
scroll to position [159, 0]
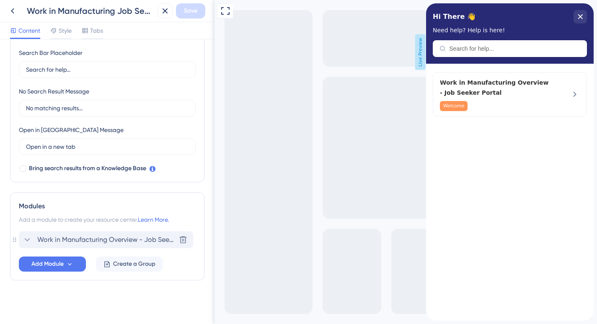
click at [117, 237] on span "Work in Manufacturing Overview - Job Seeker Portal" at bounding box center [106, 240] width 138 height 10
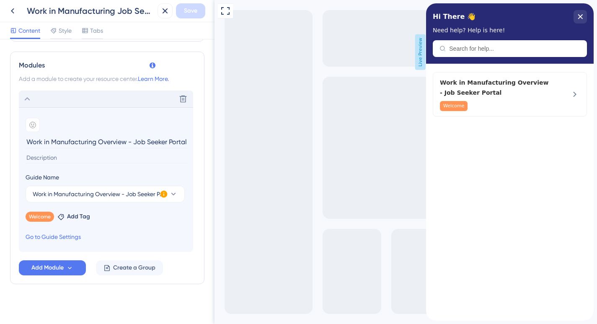
scroll to position [303, 0]
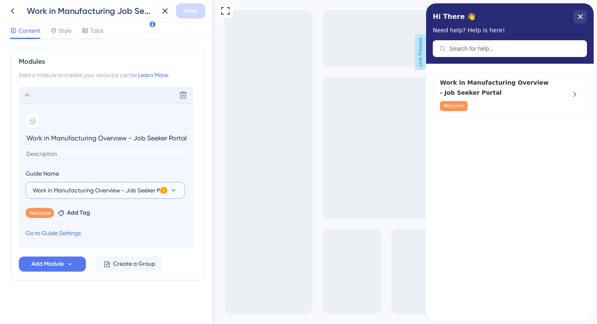
click at [177, 189] on icon at bounding box center [173, 190] width 8 height 8
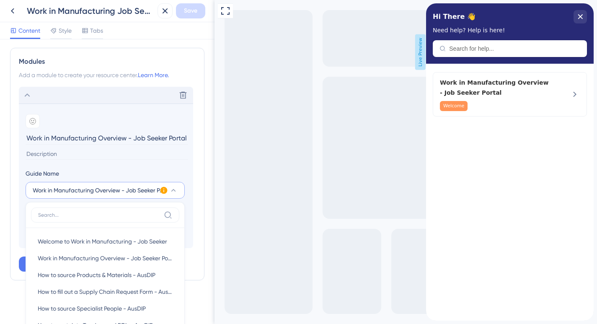
scroll to position [401, 0]
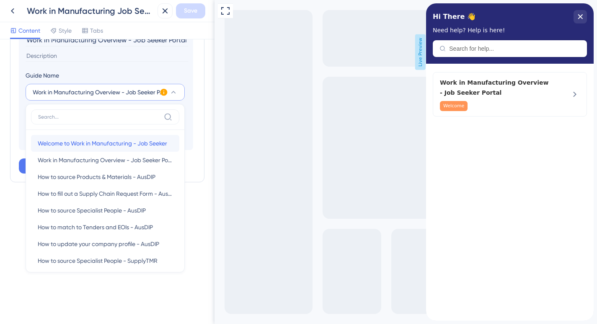
click at [132, 143] on span "Welcome to Work in Manufacturing - Job Seeker" at bounding box center [102, 143] width 129 height 10
type input "Welcome to Work in Manufacturing - Job Seeker"
type input "This guide will walk you through the Work in Manufacturing Portal to help you n…"
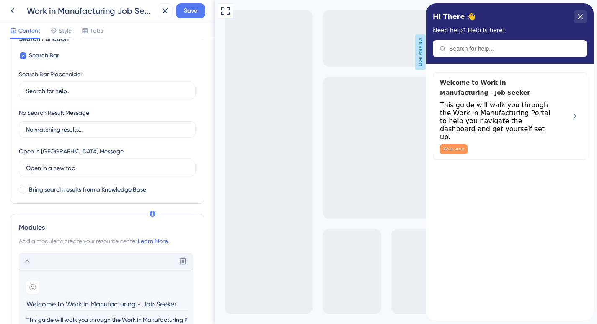
scroll to position [0, 0]
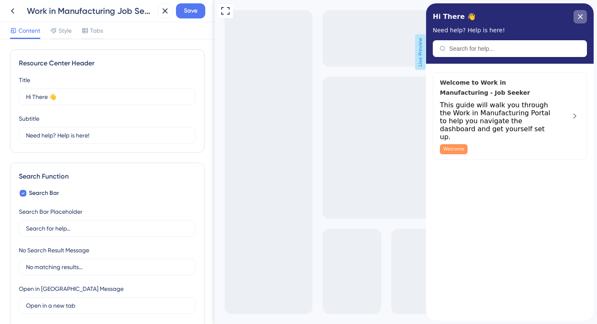
click at [583, 17] on div "close resource center" at bounding box center [579, 16] width 13 height 13
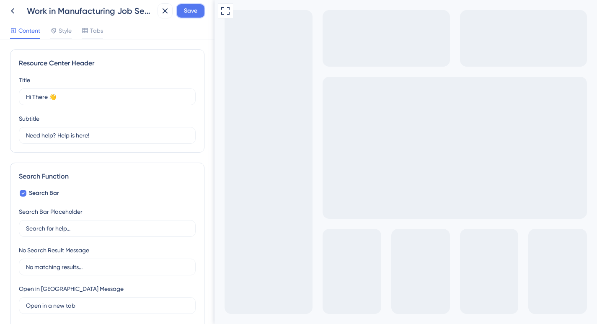
click at [192, 7] on span "Save" at bounding box center [190, 11] width 13 height 10
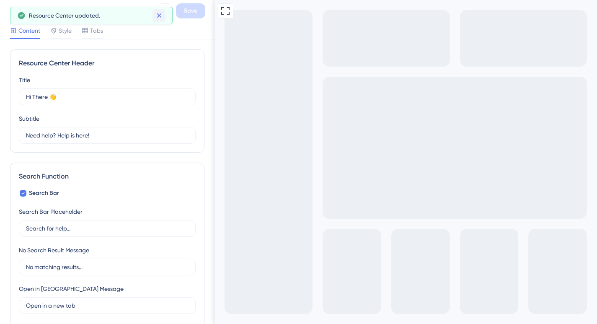
click at [158, 17] on icon at bounding box center [159, 15] width 8 height 8
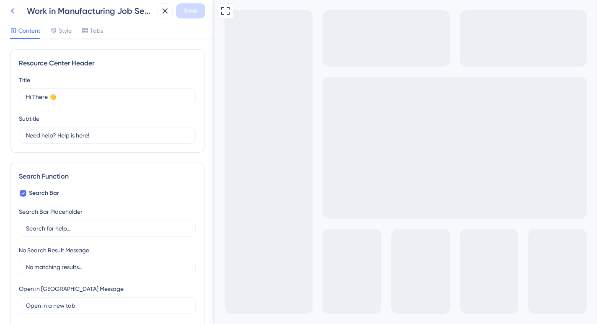
click at [11, 10] on icon at bounding box center [13, 11] width 10 height 10
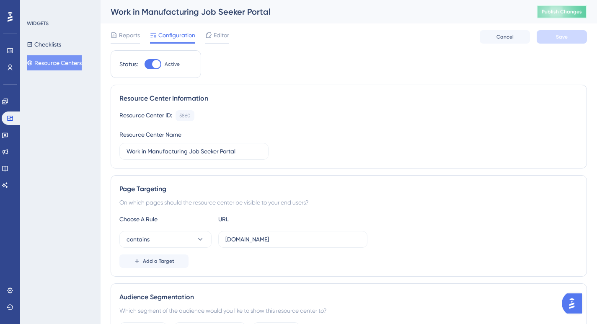
click at [546, 13] on span "Publish Changes" at bounding box center [562, 11] width 40 height 7
click at [8, 102] on icon at bounding box center [5, 101] width 7 height 7
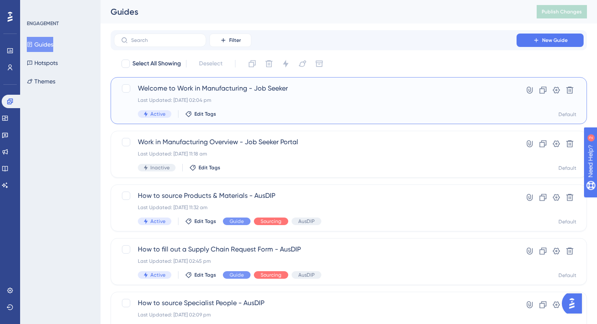
click at [346, 95] on div "Welcome to Work in Manufacturing - Job Seeker Last Updated: 13 Aug 2025 02:04 p…" at bounding box center [315, 100] width 355 height 34
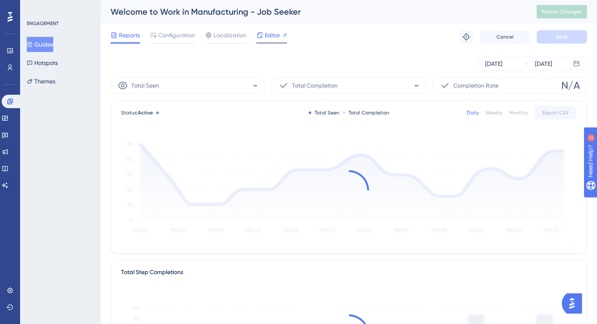
click at [263, 32] on div "Editor" at bounding box center [271, 35] width 31 height 10
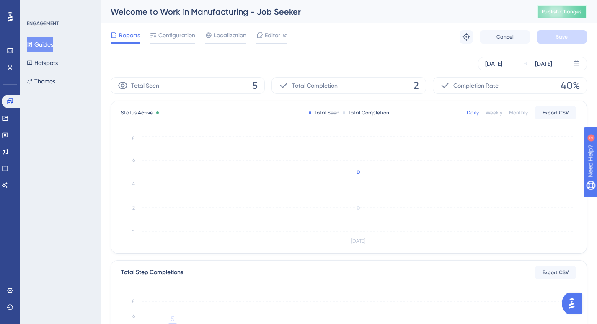
click at [557, 13] on span "Publish Changes" at bounding box center [562, 11] width 40 height 7
click at [44, 48] on button "Guides" at bounding box center [40, 44] width 26 height 15
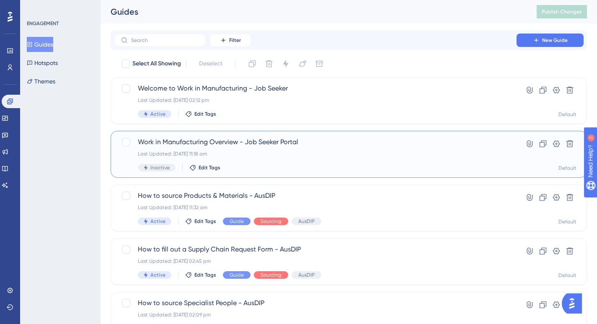
click at [281, 155] on div "Last Updated: 13 Aug 2025 11:18 am" at bounding box center [315, 153] width 355 height 7
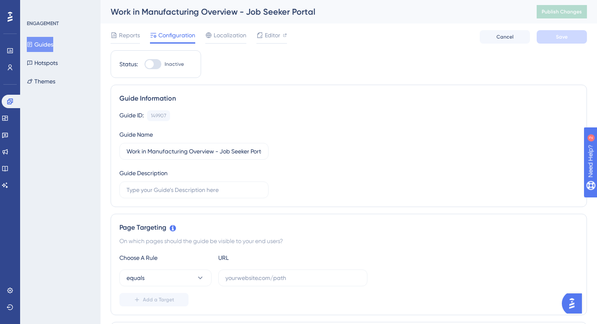
click at [48, 43] on button "Guides" at bounding box center [40, 44] width 26 height 15
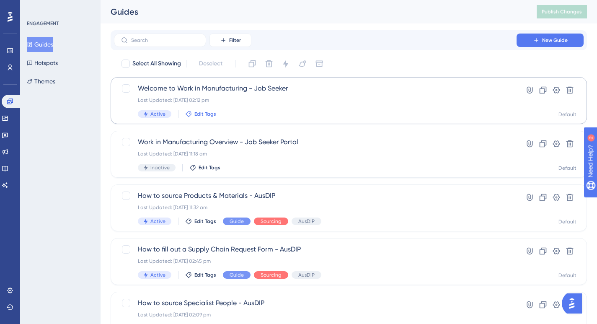
click at [199, 115] on span "Edit Tags" at bounding box center [205, 114] width 22 height 7
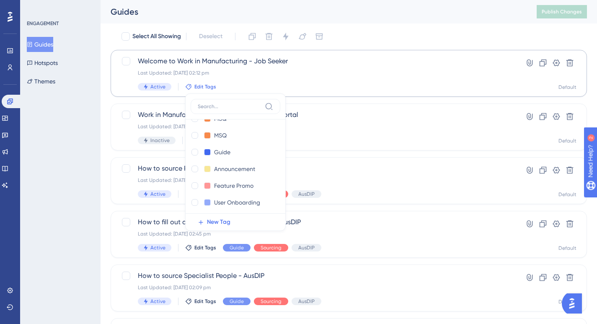
scroll to position [84, 0]
click at [195, 200] on div at bounding box center [194, 199] width 7 height 7
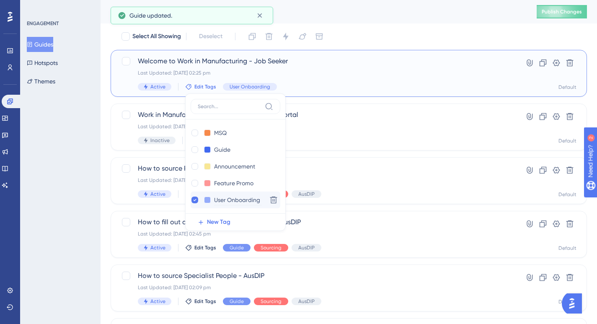
checkbox input "true"
click at [194, 133] on div at bounding box center [194, 132] width 7 height 7
checkbox input "true"
click at [222, 221] on span "New Tag" at bounding box center [218, 222] width 23 height 10
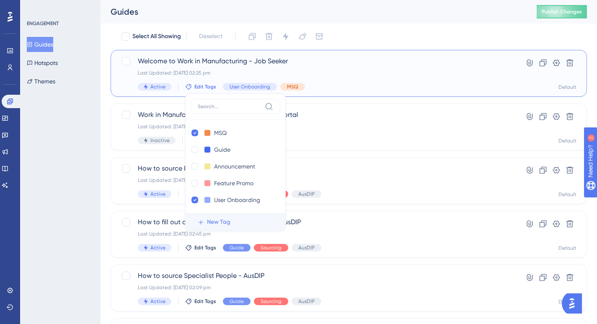
click at [217, 219] on span "New Tag" at bounding box center [218, 222] width 23 height 10
click at [243, 149] on input "New Tag 1" at bounding box center [231, 149] width 34 height 10
type input "N"
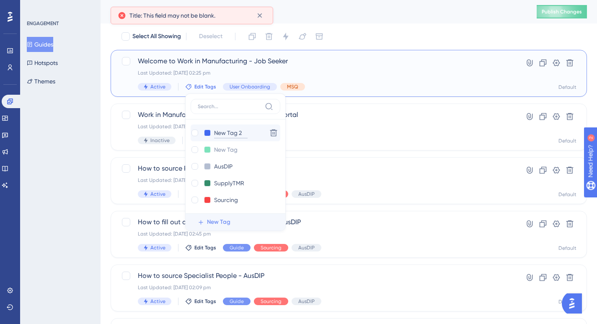
click at [244, 130] on input "New Tag 2" at bounding box center [231, 133] width 34 height 10
type input "N"
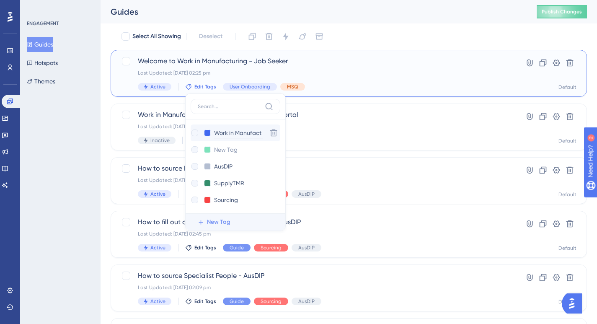
type input "Work in Manufactu"
click at [253, 131] on input "Work in Manufactu" at bounding box center [240, 133] width 52 height 10
drag, startPoint x: 258, startPoint y: 132, endPoint x: 195, endPoint y: 132, distance: 62.8
click at [195, 132] on div "Work in Manufactu Work in Manufactu" at bounding box center [227, 133] width 73 height 10
type input "t"
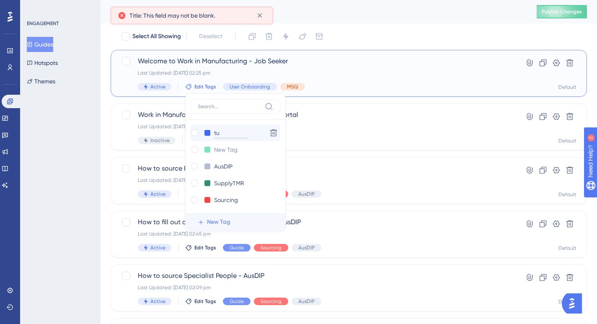
click at [223, 136] on input "tu" at bounding box center [231, 133] width 34 height 10
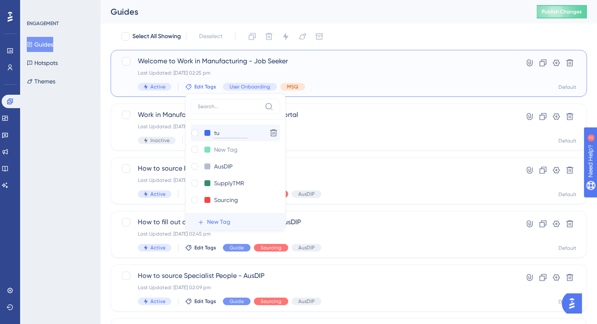
type input "t"
type input "WIM"
click at [240, 151] on input at bounding box center [231, 149] width 34 height 10
click at [270, 137] on icon at bounding box center [273, 132] width 7 height 7
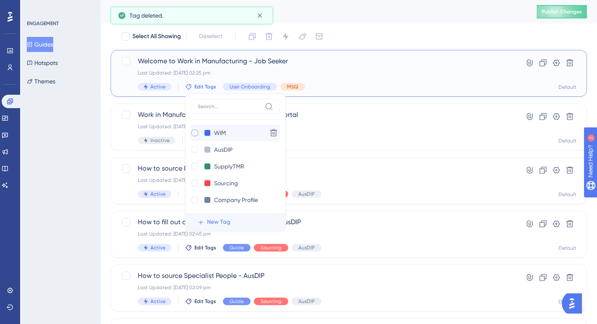
click at [194, 131] on div at bounding box center [194, 132] width 7 height 7
checkbox input "true"
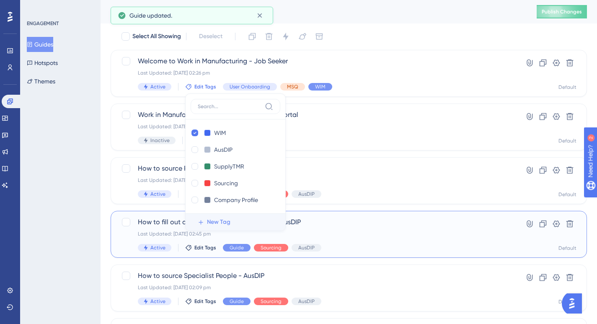
click at [379, 239] on div "How to fill out a Supply Chain Request Form - AusDIP Last Updated: 26 Jun 2025 …" at bounding box center [315, 234] width 355 height 34
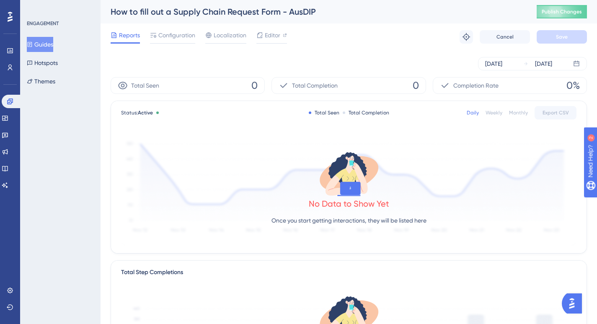
click at [48, 45] on button "Guides" at bounding box center [40, 44] width 26 height 15
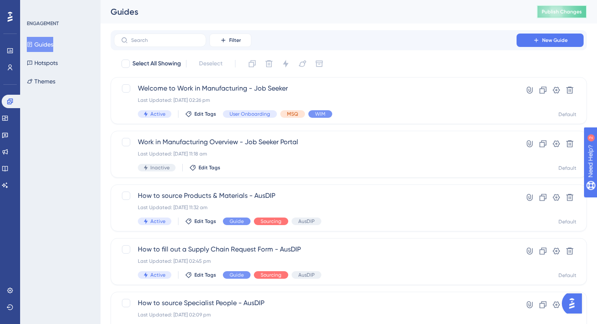
click at [560, 9] on span "Publish Changes" at bounding box center [562, 11] width 40 height 7
click at [550, 41] on span "New Guide" at bounding box center [555, 40] width 26 height 7
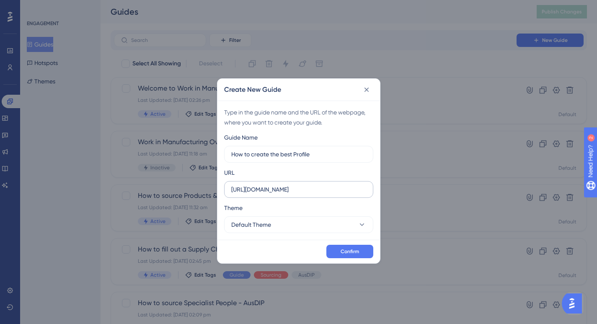
type input "How to create the best Profile"
click at [310, 188] on input "https://app.benchon.com" at bounding box center [298, 189] width 135 height 9
click at [308, 187] on input "https://app.benchon.com" at bounding box center [298, 189] width 135 height 9
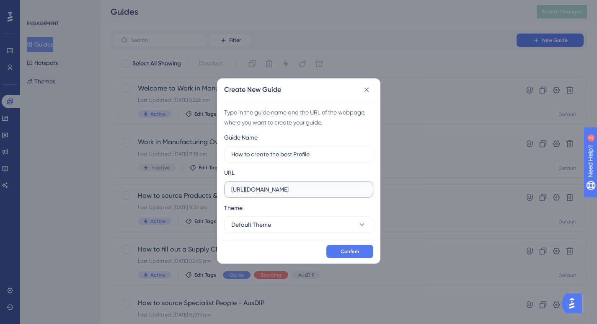
click at [308, 187] on input "https://app.benchon.com" at bounding box center [298, 189] width 135 height 9
paste input "workinmanufacturing.benchon.com/seekers/profile"
type input "https://workinmanufacturing.benchon.com/seekers/profile"
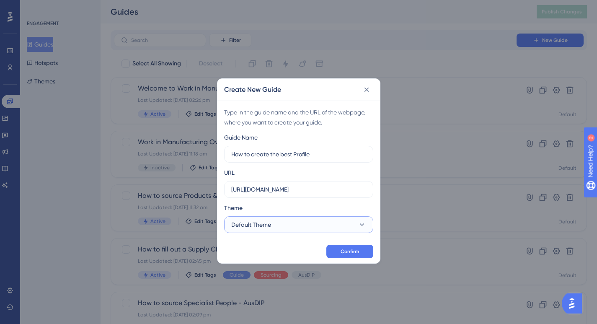
scroll to position [0, 0]
click at [299, 226] on button "Default Theme" at bounding box center [298, 224] width 149 height 17
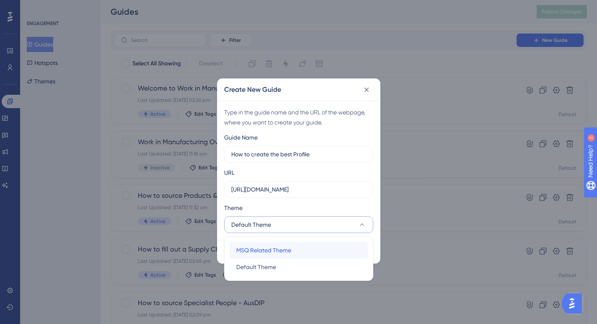
click at [279, 253] on span "MSQ Related Theme" at bounding box center [263, 250] width 55 height 10
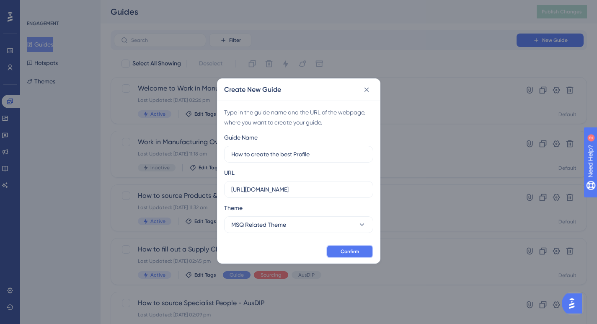
click at [355, 252] on span "Confirm" at bounding box center [350, 251] width 18 height 7
